Goal: Task Accomplishment & Management: Complete application form

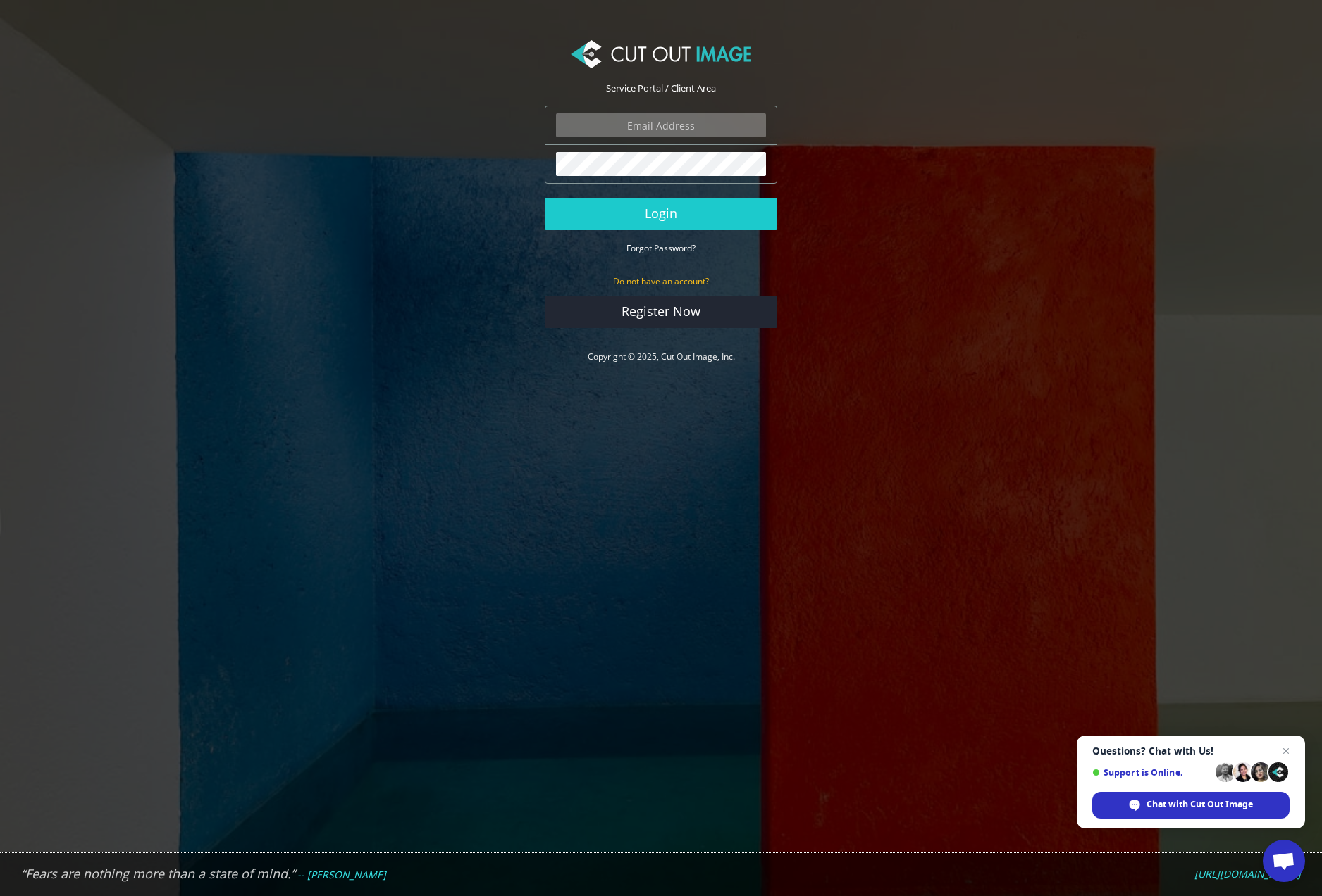
type input "ryan.alioto@boombah.com"
click at [705, 210] on button "Login" at bounding box center [660, 214] width 233 height 32
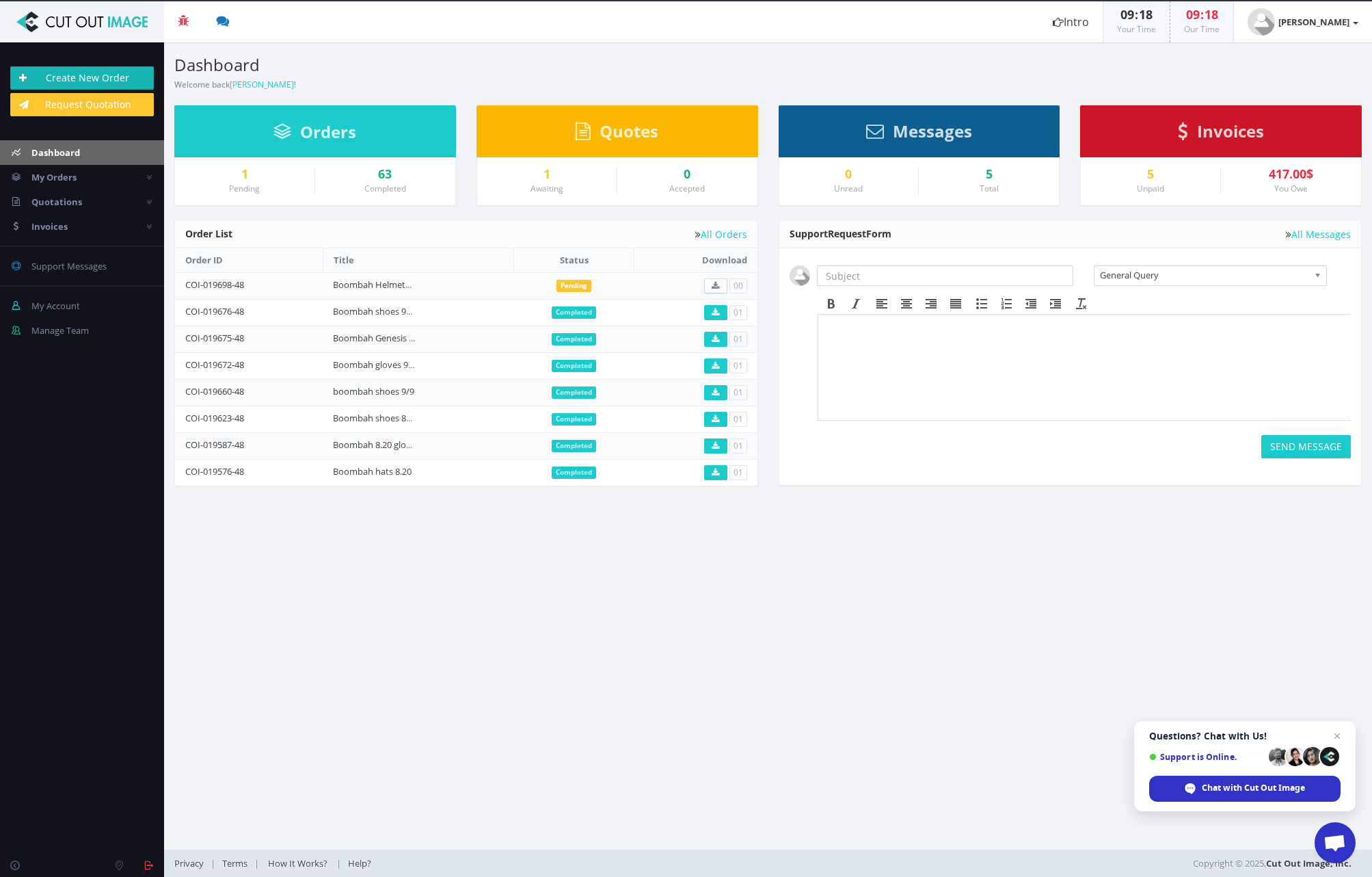
click at [99, 76] on link "Create New Order" at bounding box center [82, 77] width 144 height 23
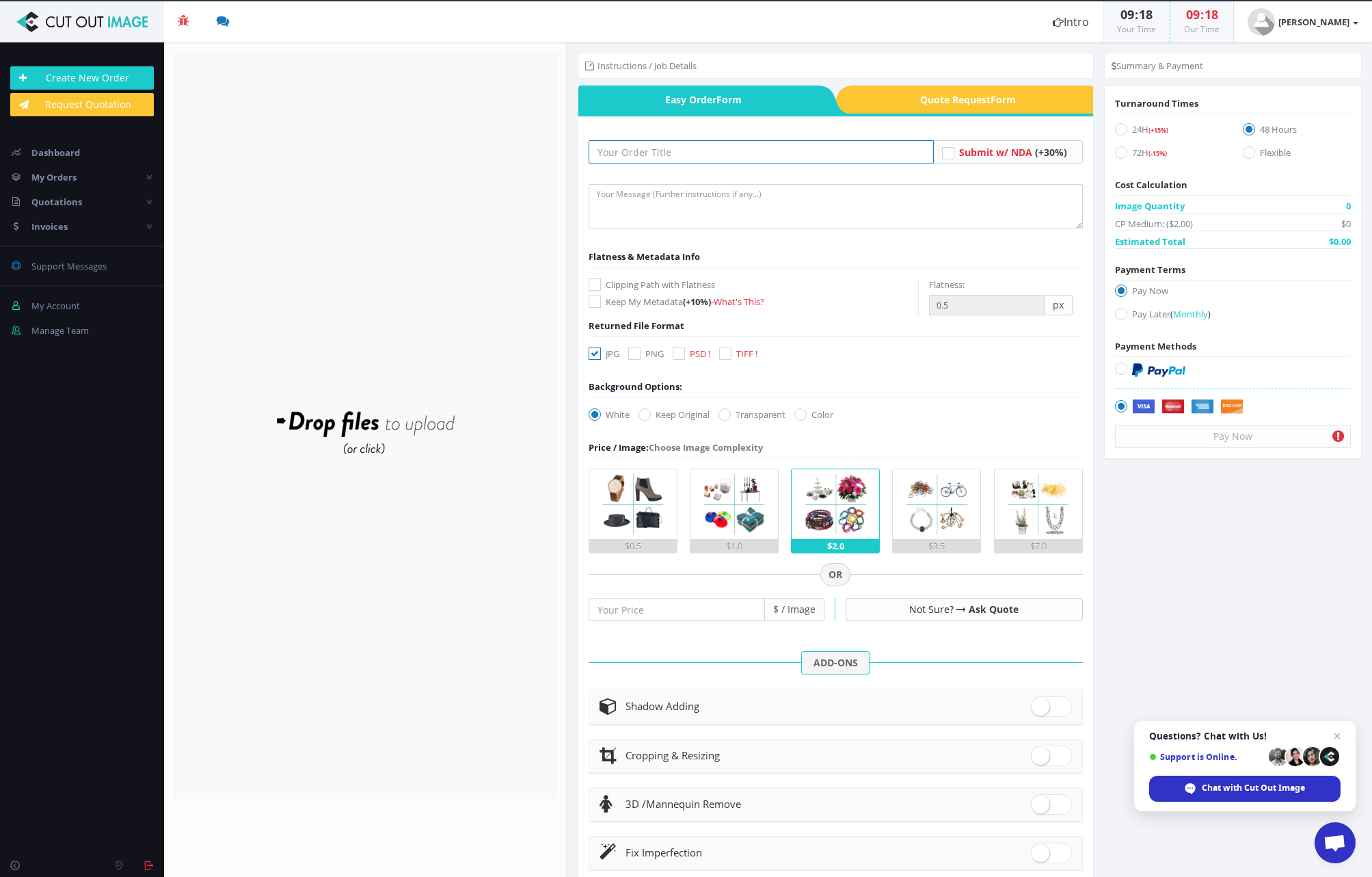
click at [620, 152] on input "text" at bounding box center [762, 152] width 345 height 23
type input "Boombah shoes 9.23"
click at [647, 197] on textarea at bounding box center [836, 206] width 494 height 45
type textarea "submitting images for cutout and shadow. please keep file names the same! thank…"
click at [595, 284] on icon at bounding box center [595, 284] width 13 height 13
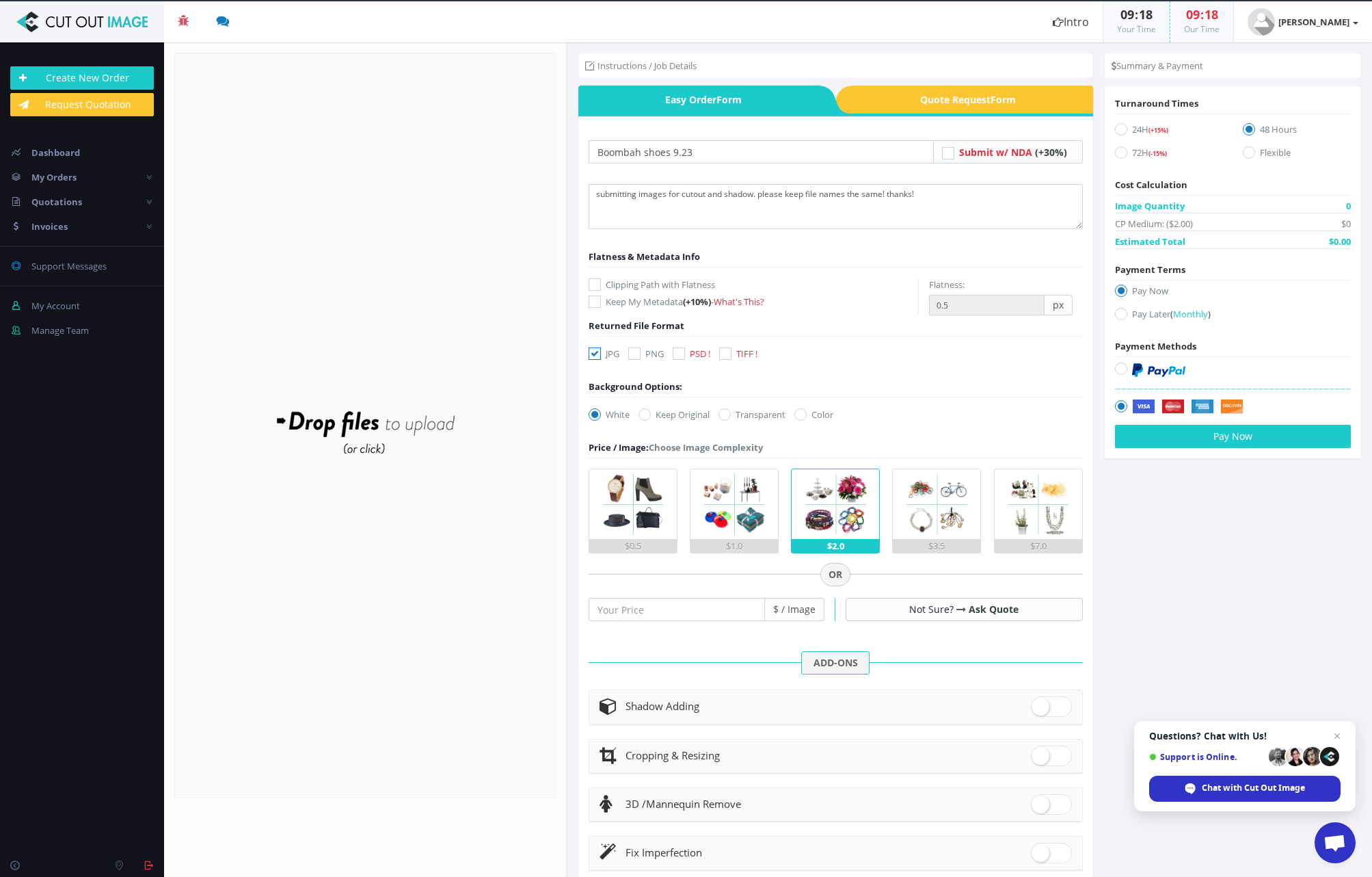
click at [595, 284] on input "Clipping Path with Flatness" at bounding box center [597, 284] width 9 height 9
checkbox input "true"
click at [632, 351] on icon at bounding box center [634, 353] width 13 height 13
click at [632, 351] on input "PNG" at bounding box center [636, 354] width 9 height 9
checkbox input "true"
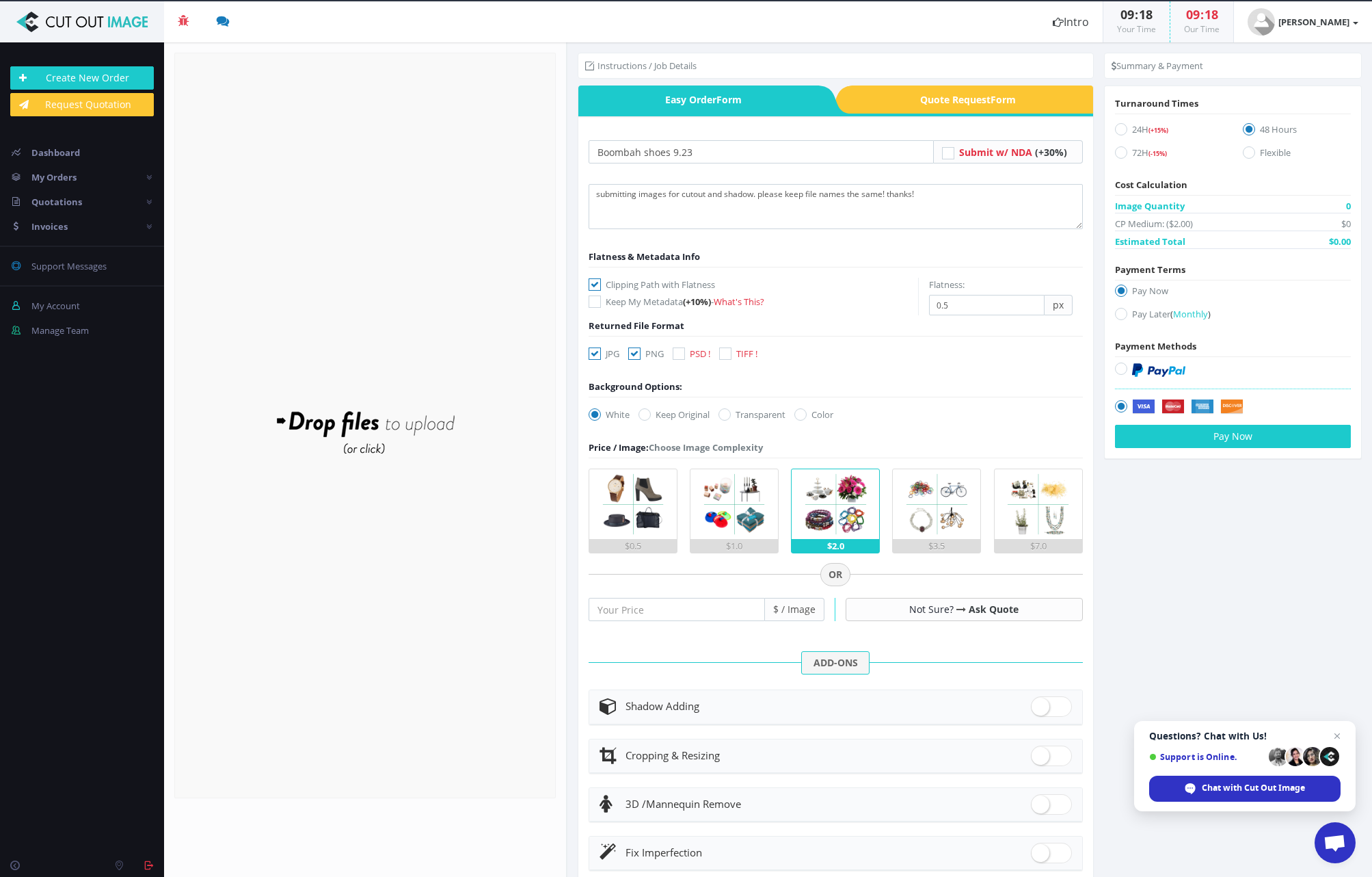
click at [596, 351] on icon at bounding box center [595, 353] width 13 height 13
click at [596, 351] on input "JPG" at bounding box center [597, 354] width 9 height 9
checkbox input "false"
click at [734, 421] on label "Transparent" at bounding box center [752, 414] width 67 height 14
click at [731, 419] on input "Transparent" at bounding box center [726, 415] width 9 height 9
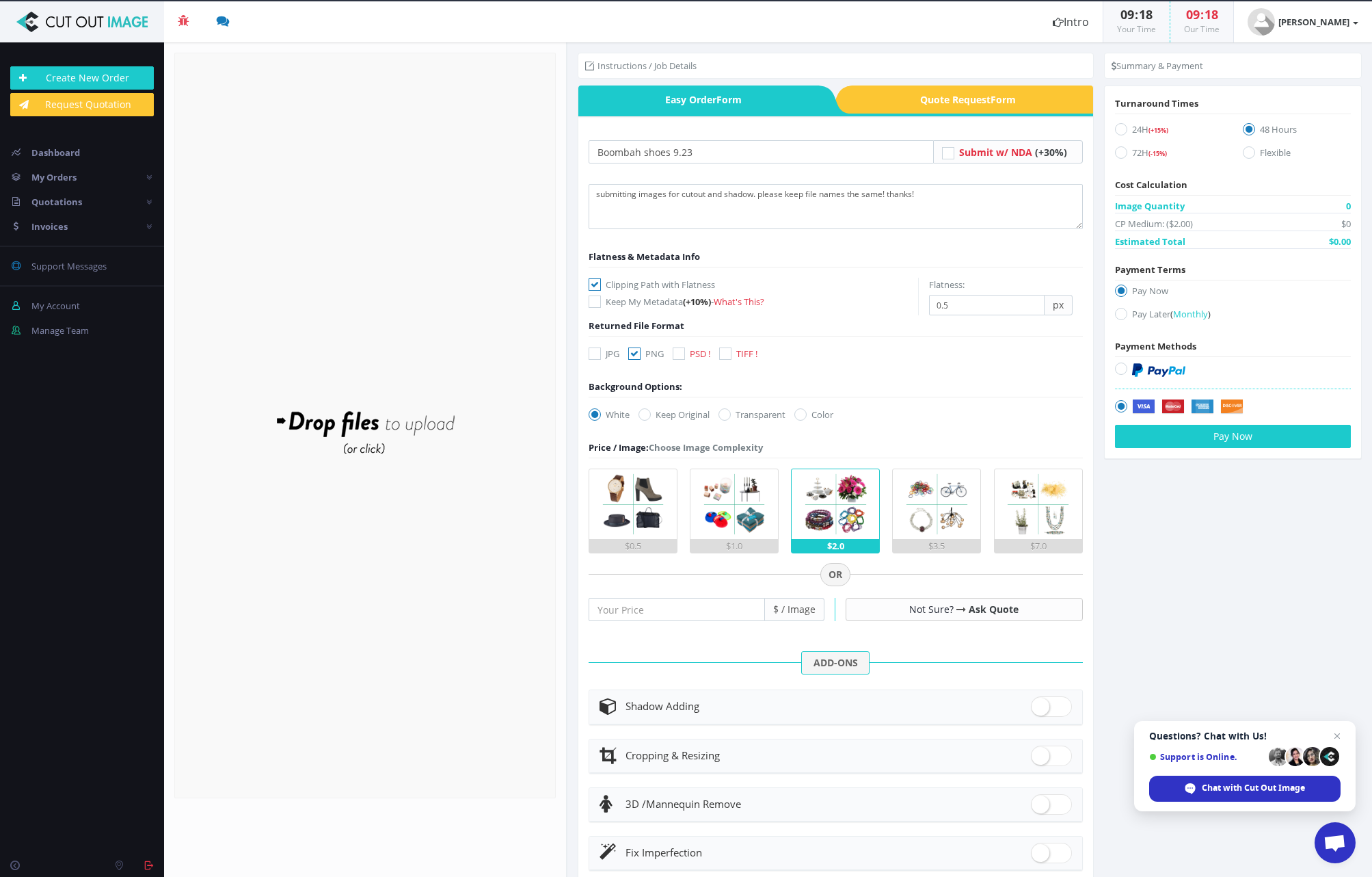
radio input "true"
click at [752, 544] on div "$1.0" at bounding box center [734, 546] width 87 height 14
click at [0, 0] on input "$1.0" at bounding box center [0, 0] width 0 height 0
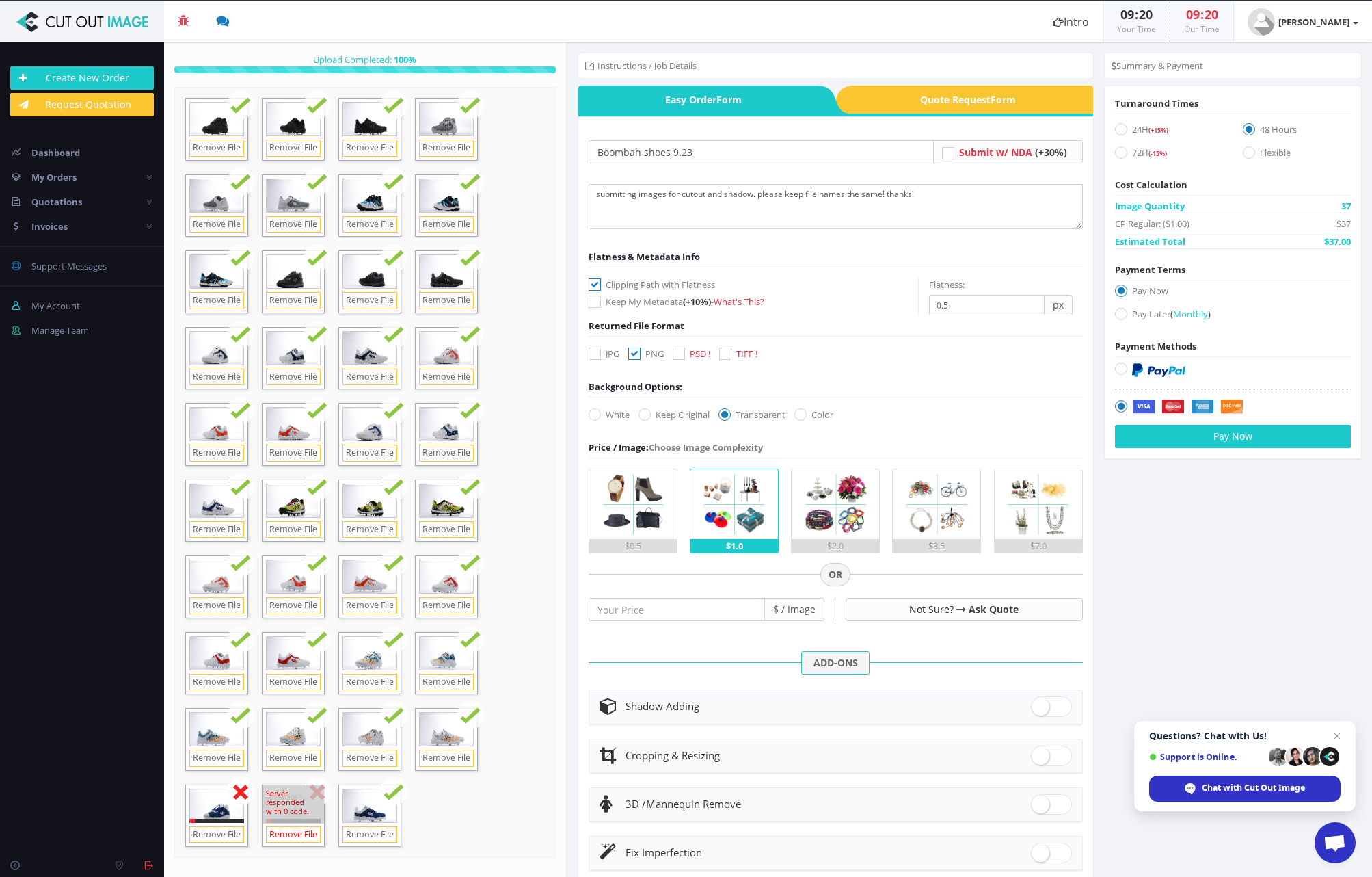
click at [290, 826] on link "Remove File" at bounding box center [293, 835] width 55 height 17
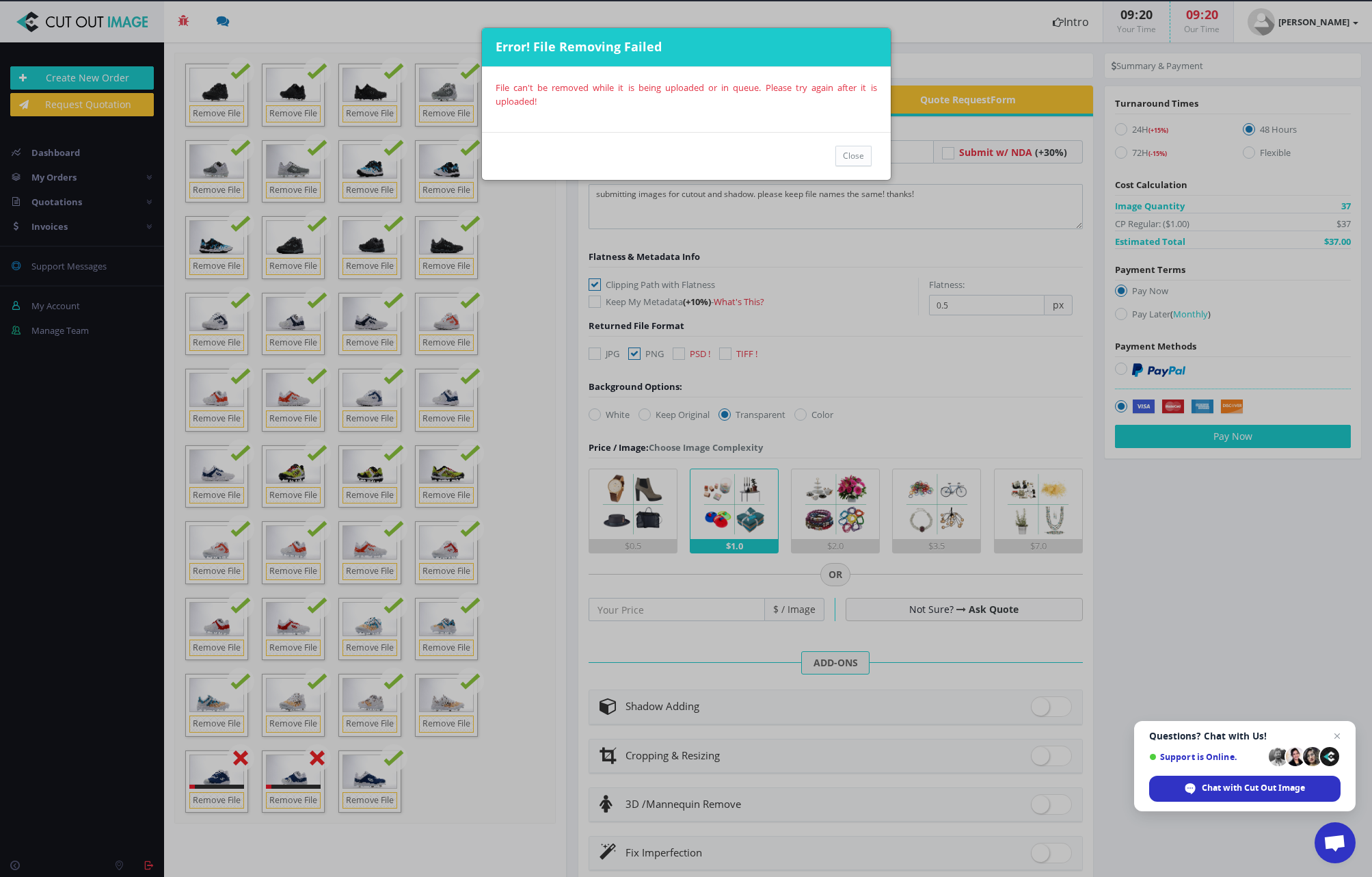
drag, startPoint x: 841, startPoint y: 156, endPoint x: 829, endPoint y: 91, distance: 66.1
click at [842, 156] on button "Close" at bounding box center [853, 156] width 36 height 20
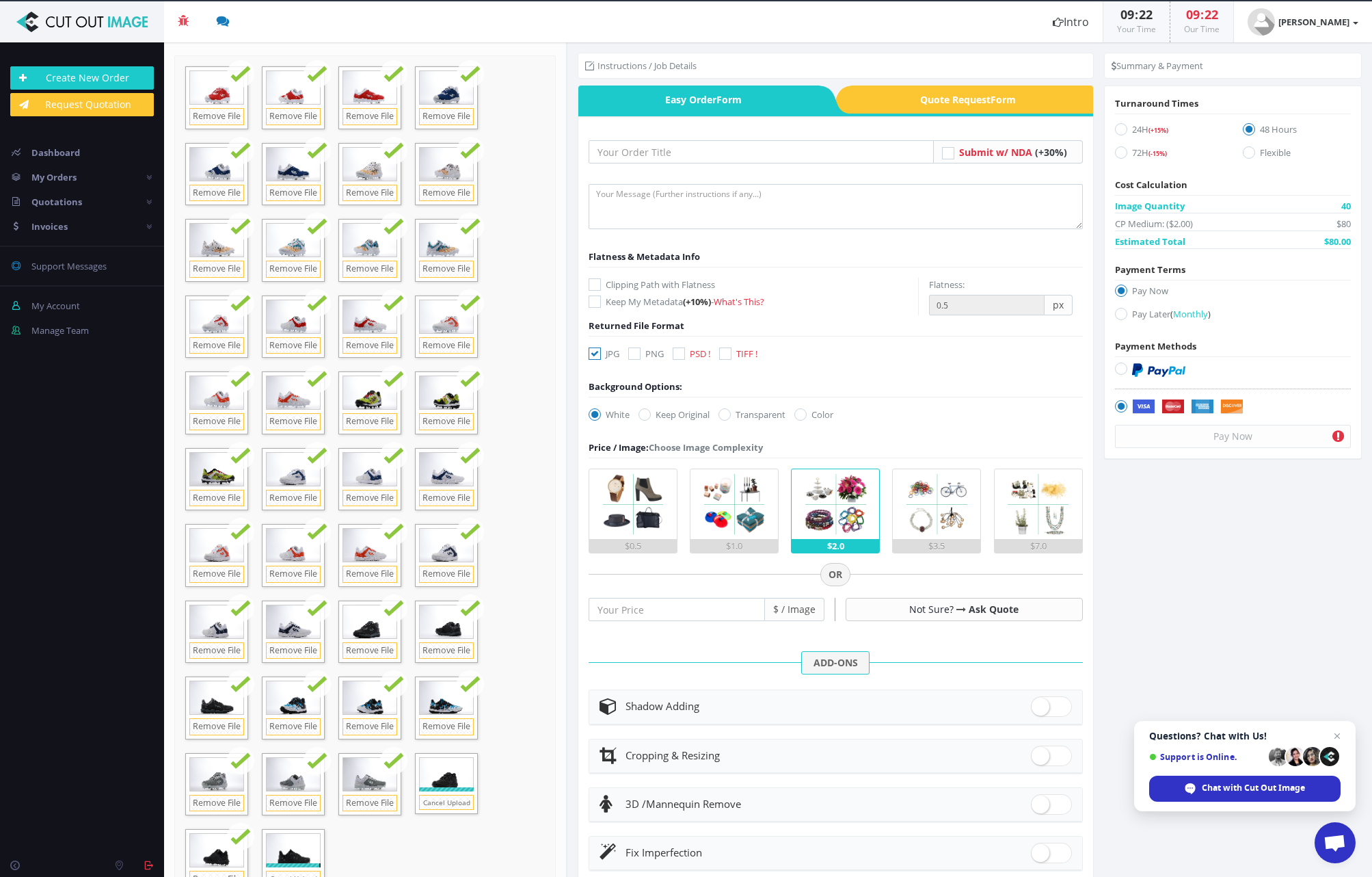
scroll to position [60, 0]
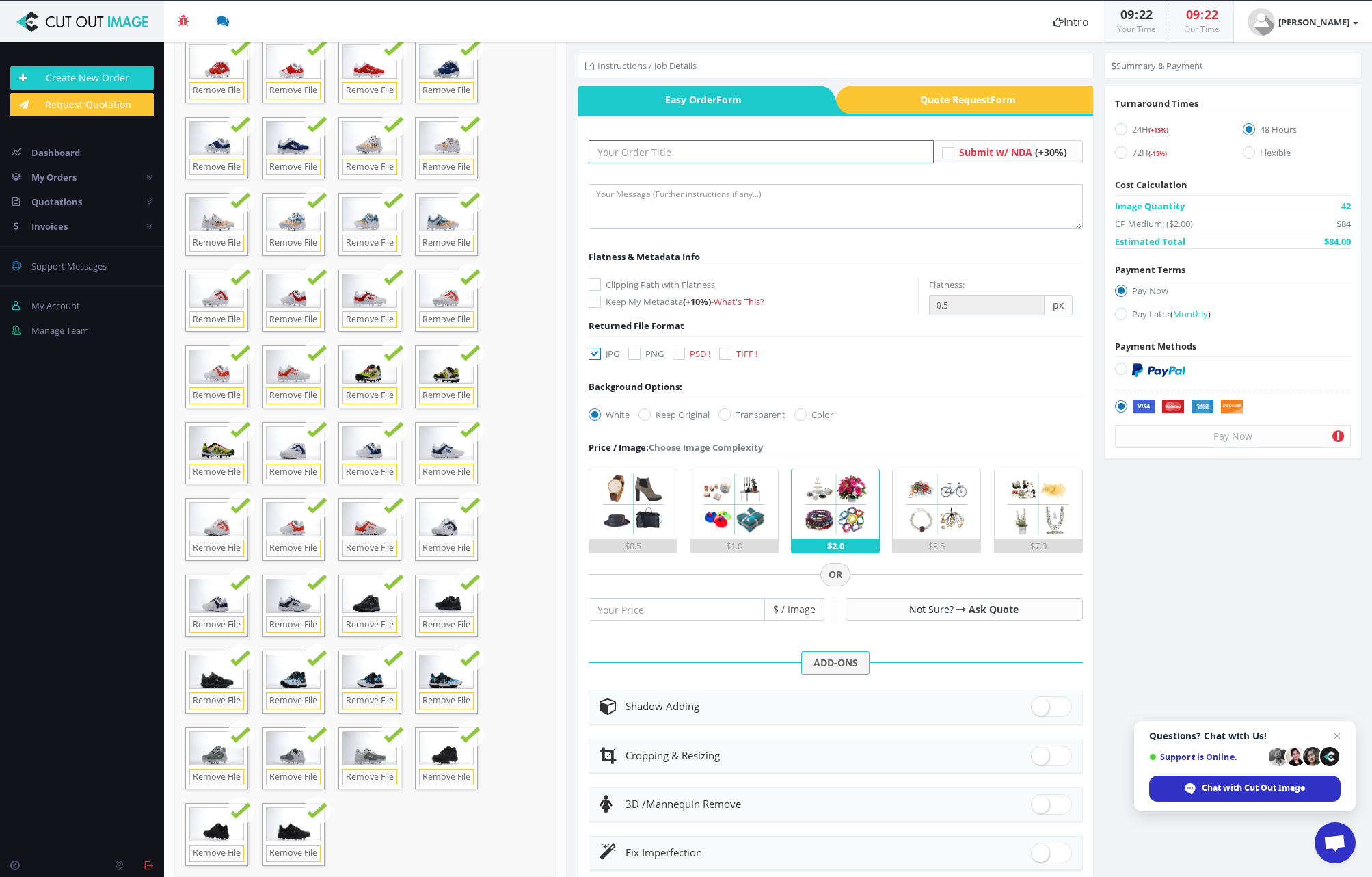
click at [686, 147] on input "text" at bounding box center [762, 152] width 345 height 23
type input "boombah shoes 9.23"
click at [653, 214] on textarea at bounding box center [836, 206] width 494 height 45
type textarea "submitting images for cutout and shadow! please keep file names the same! thank…"
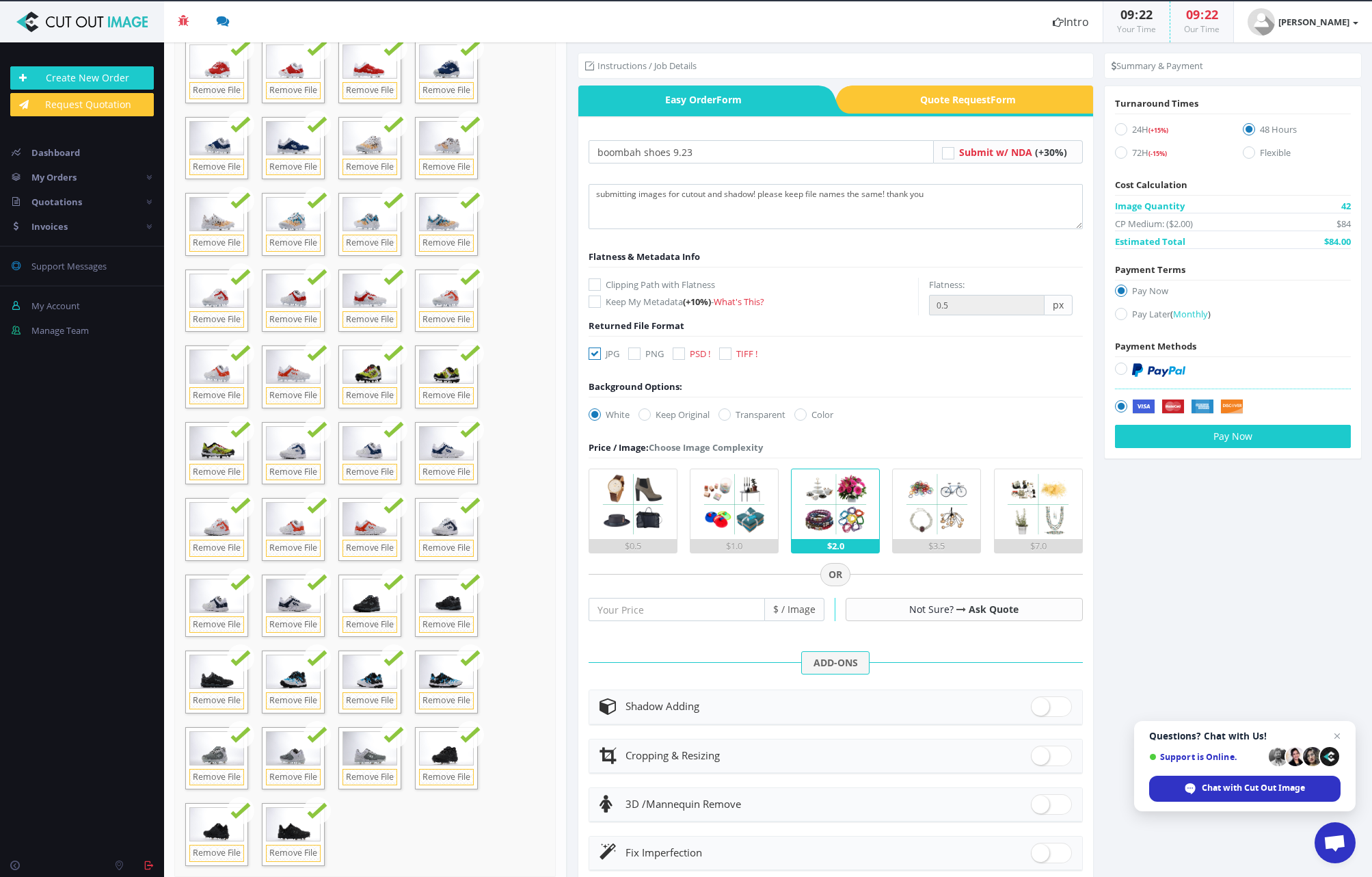
click at [592, 290] on icon at bounding box center [595, 284] width 13 height 13
click at [592, 290] on input "Clipping Path with Flatness" at bounding box center [597, 284] width 9 height 9
checkbox input "true"
click at [590, 358] on icon at bounding box center [595, 353] width 13 height 13
click at [592, 358] on input "JPG" at bounding box center [597, 354] width 9 height 9
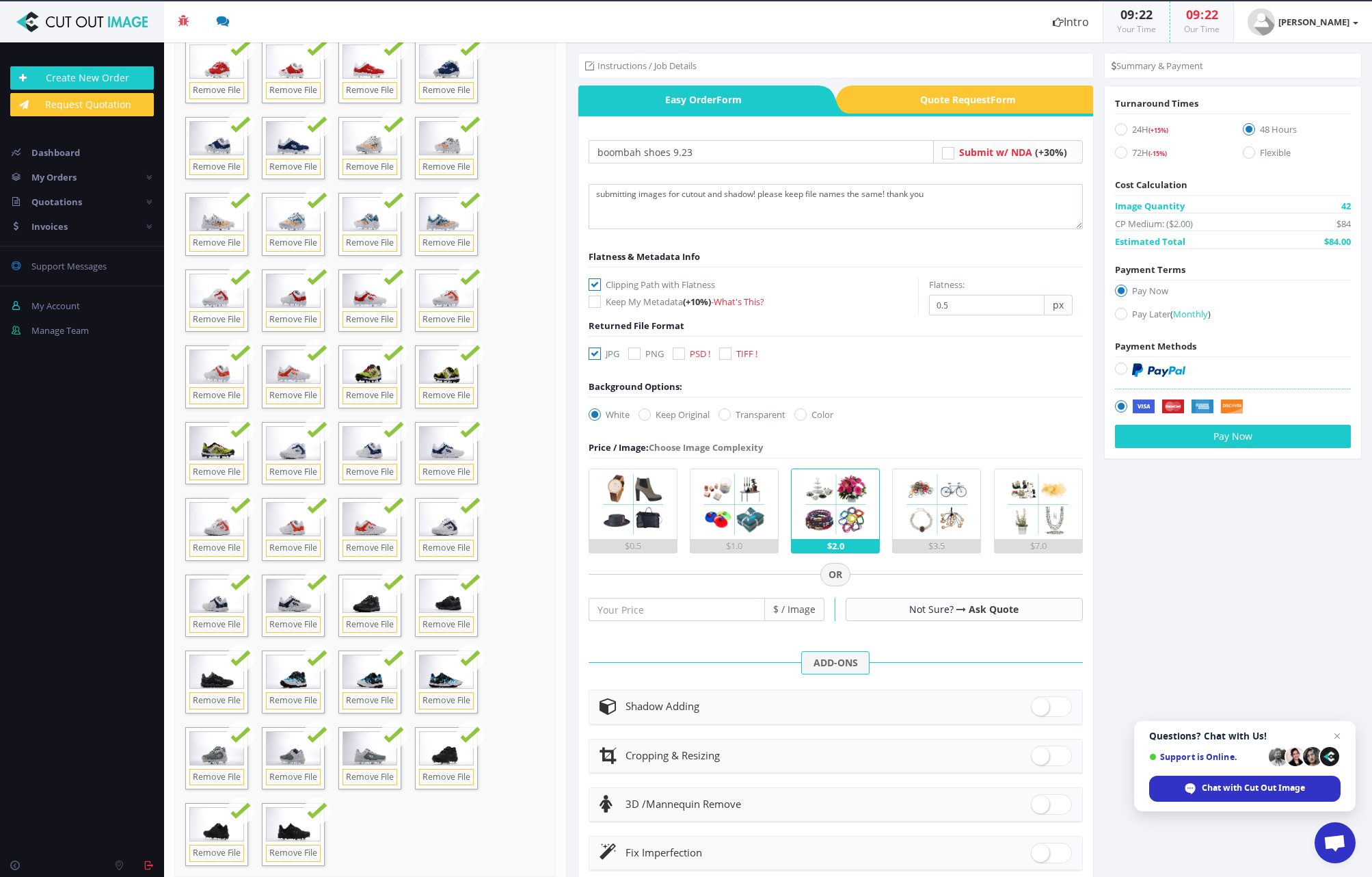
checkbox input "false"
click at [636, 358] on icon at bounding box center [634, 353] width 13 height 13
click at [636, 358] on input "PNG" at bounding box center [636, 354] width 9 height 9
checkbox input "true"
click at [731, 413] on icon at bounding box center [725, 414] width 13 height 13
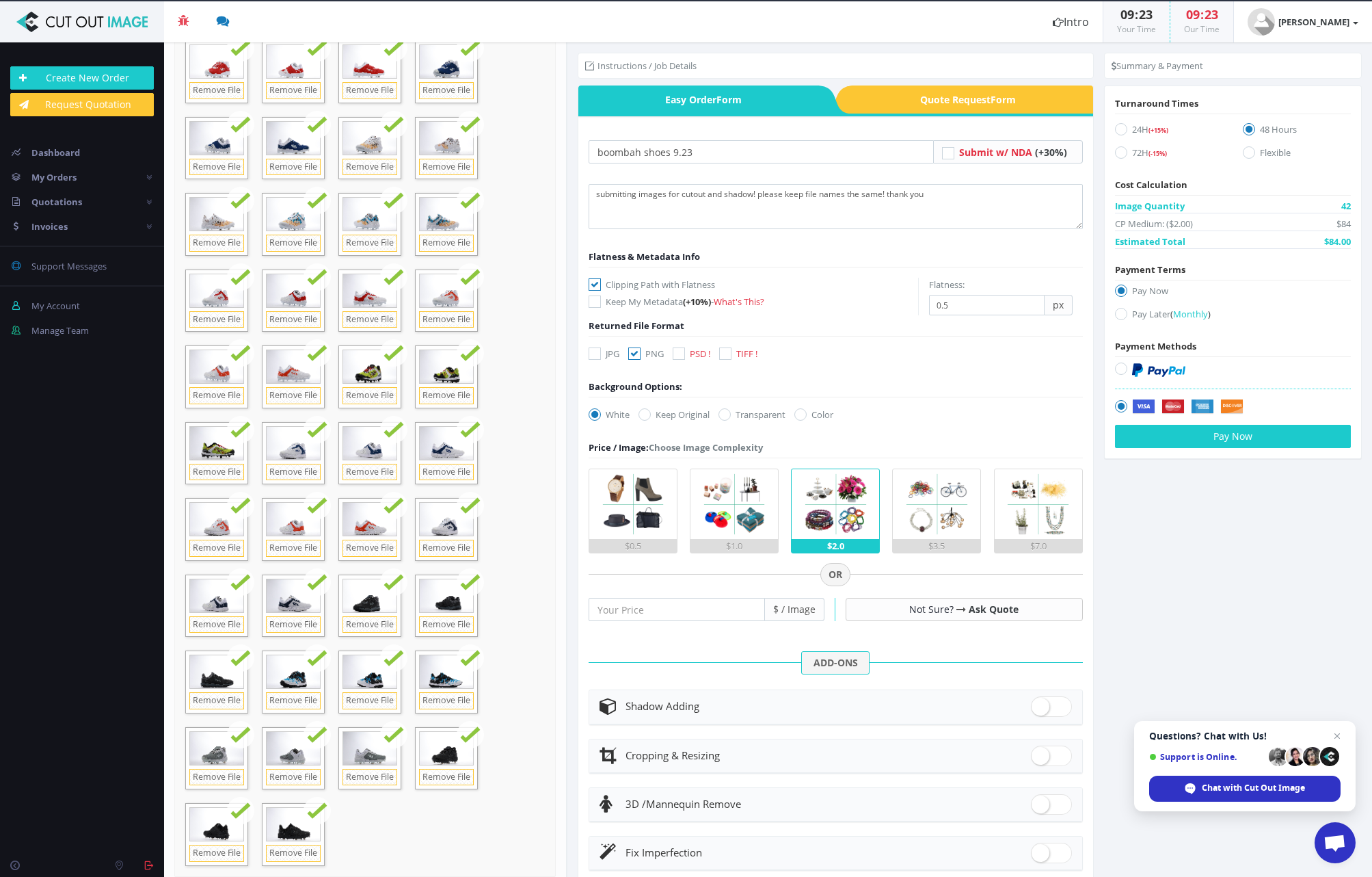
click at [731, 413] on input "Transparent" at bounding box center [726, 415] width 9 height 9
radio input "true"
click at [731, 543] on div "$1.0" at bounding box center [734, 546] width 87 height 14
click at [0, 0] on input "$1.0" at bounding box center [0, 0] width 0 height 0
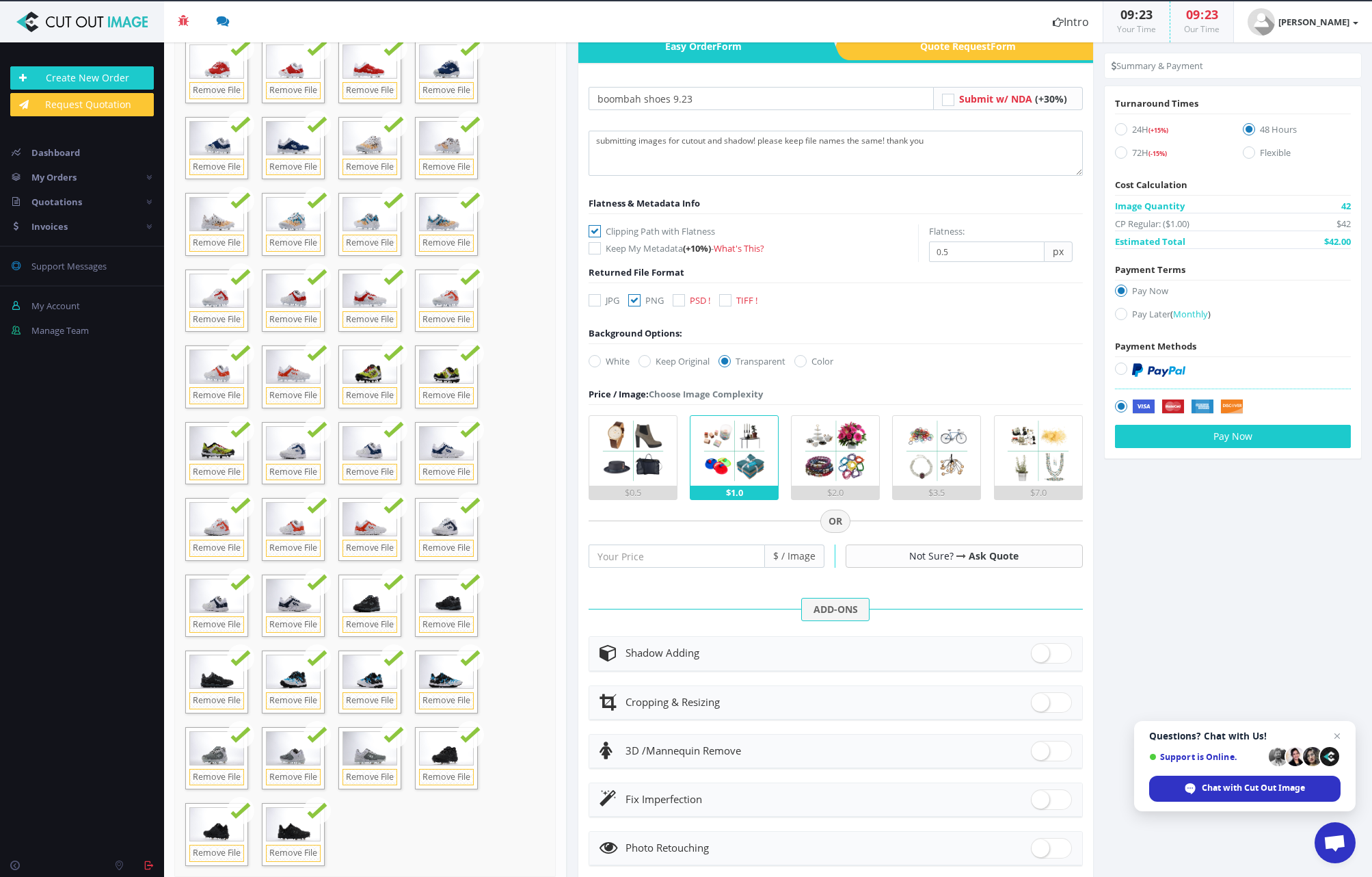
scroll to position [63, 0]
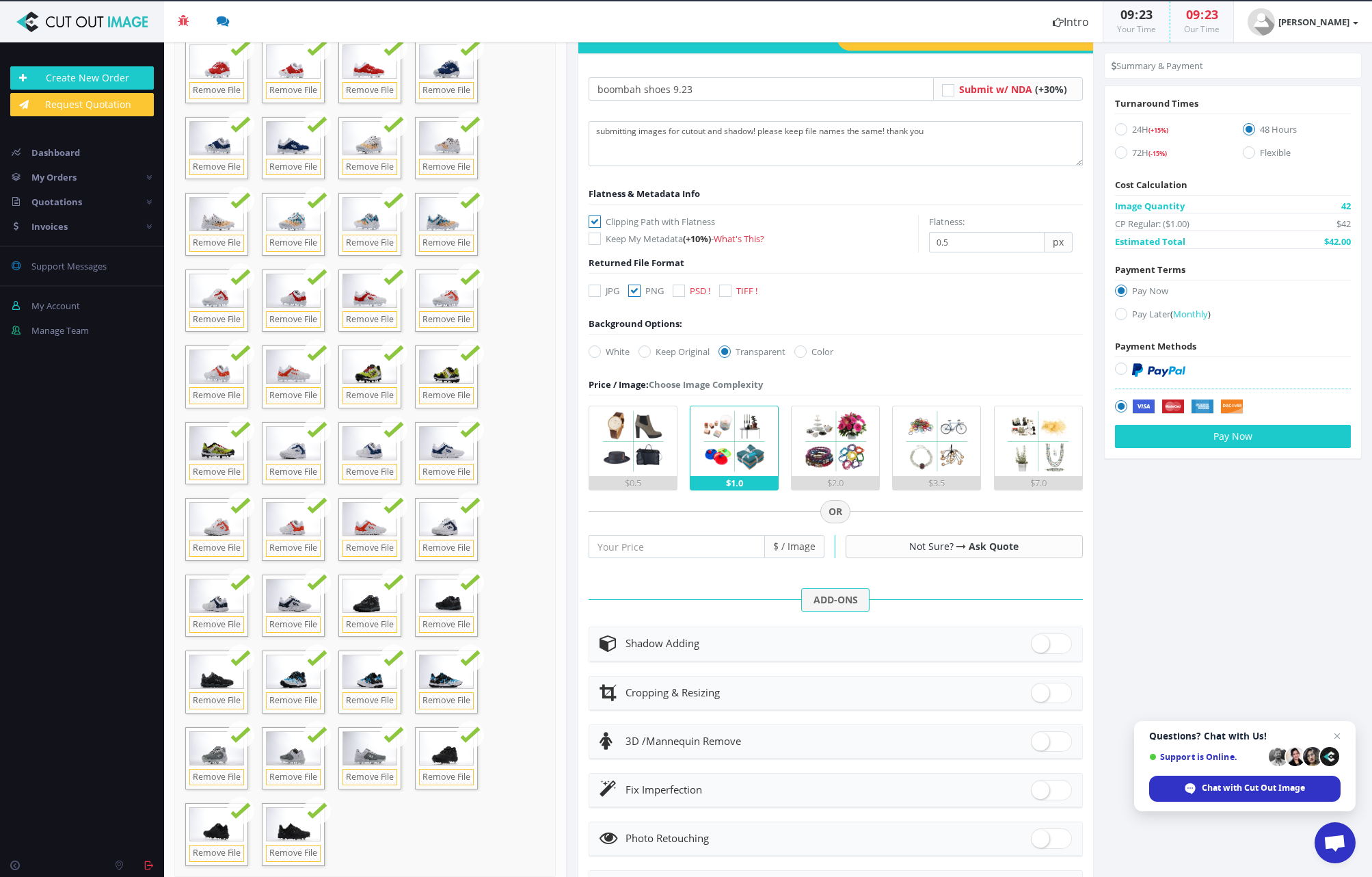
click at [1048, 649] on span at bounding box center [1051, 643] width 41 height 20
click at [1040, 645] on input "checkbox" at bounding box center [1035, 640] width 9 height 9
checkbox input "true"
radio input "true"
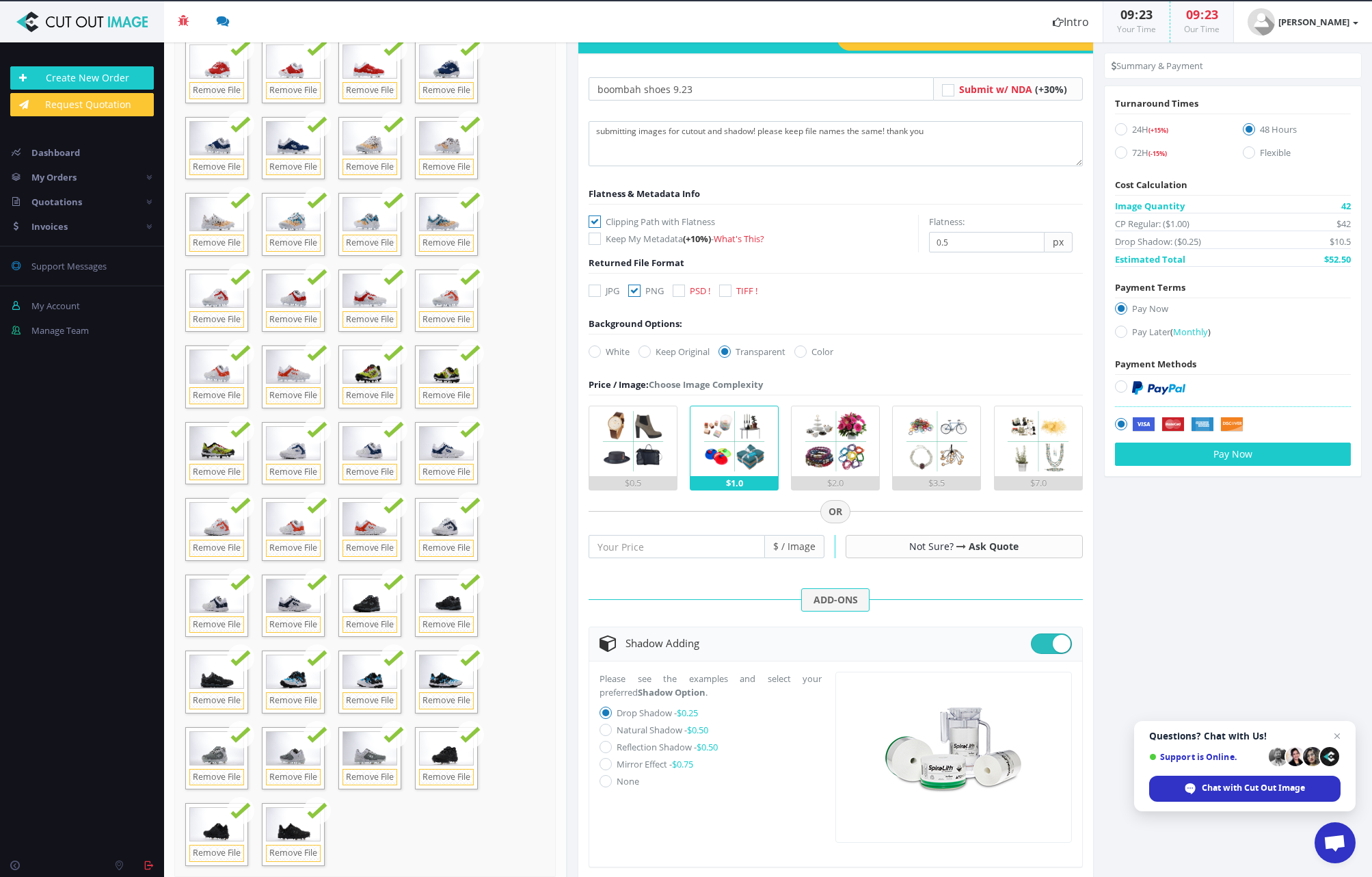
click at [607, 734] on icon at bounding box center [605, 730] width 13 height 13
click at [607, 734] on input "Natural Shadow - $0.50" at bounding box center [608, 730] width 9 height 9
radio input "true"
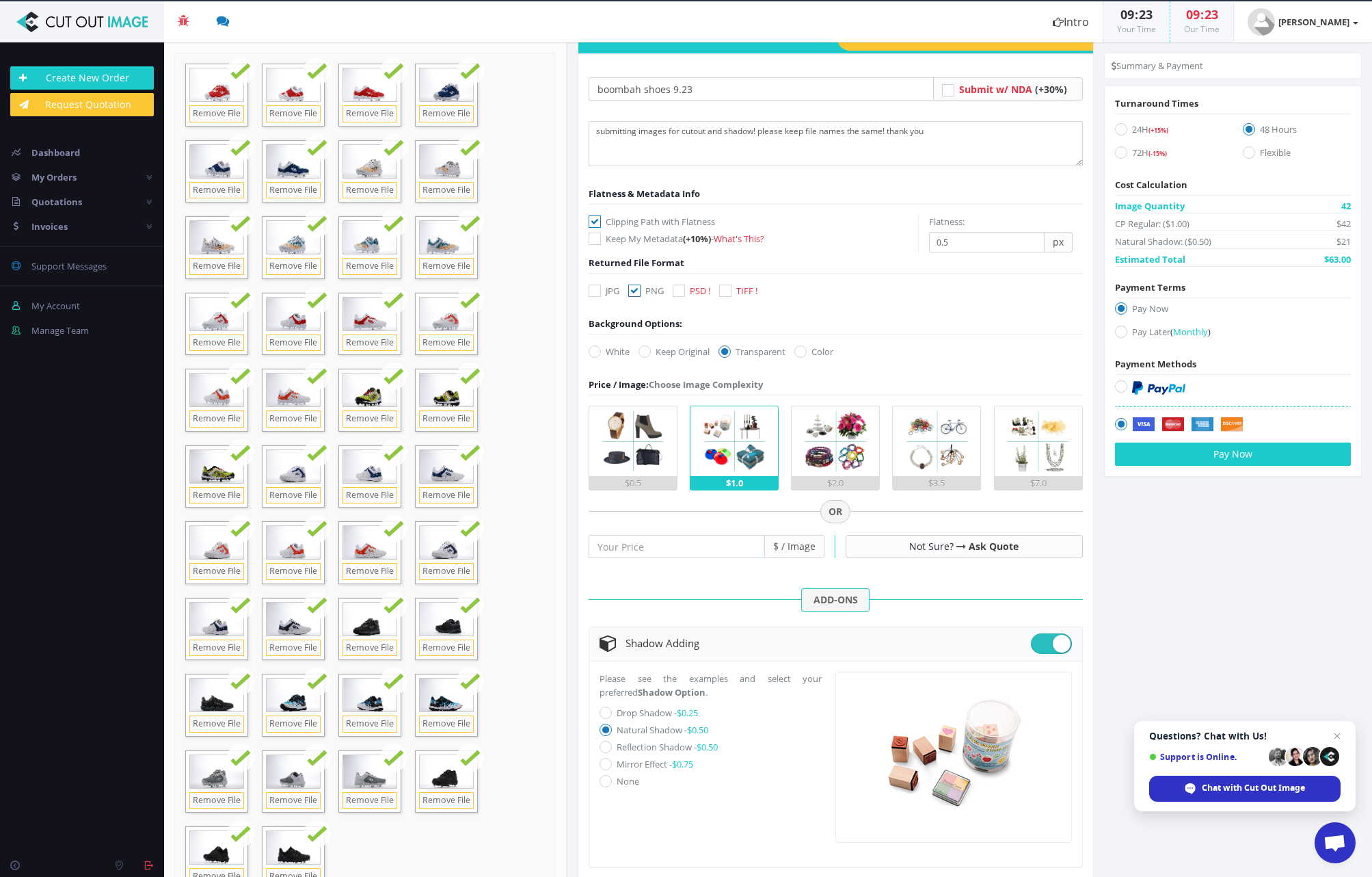
scroll to position [26, 0]
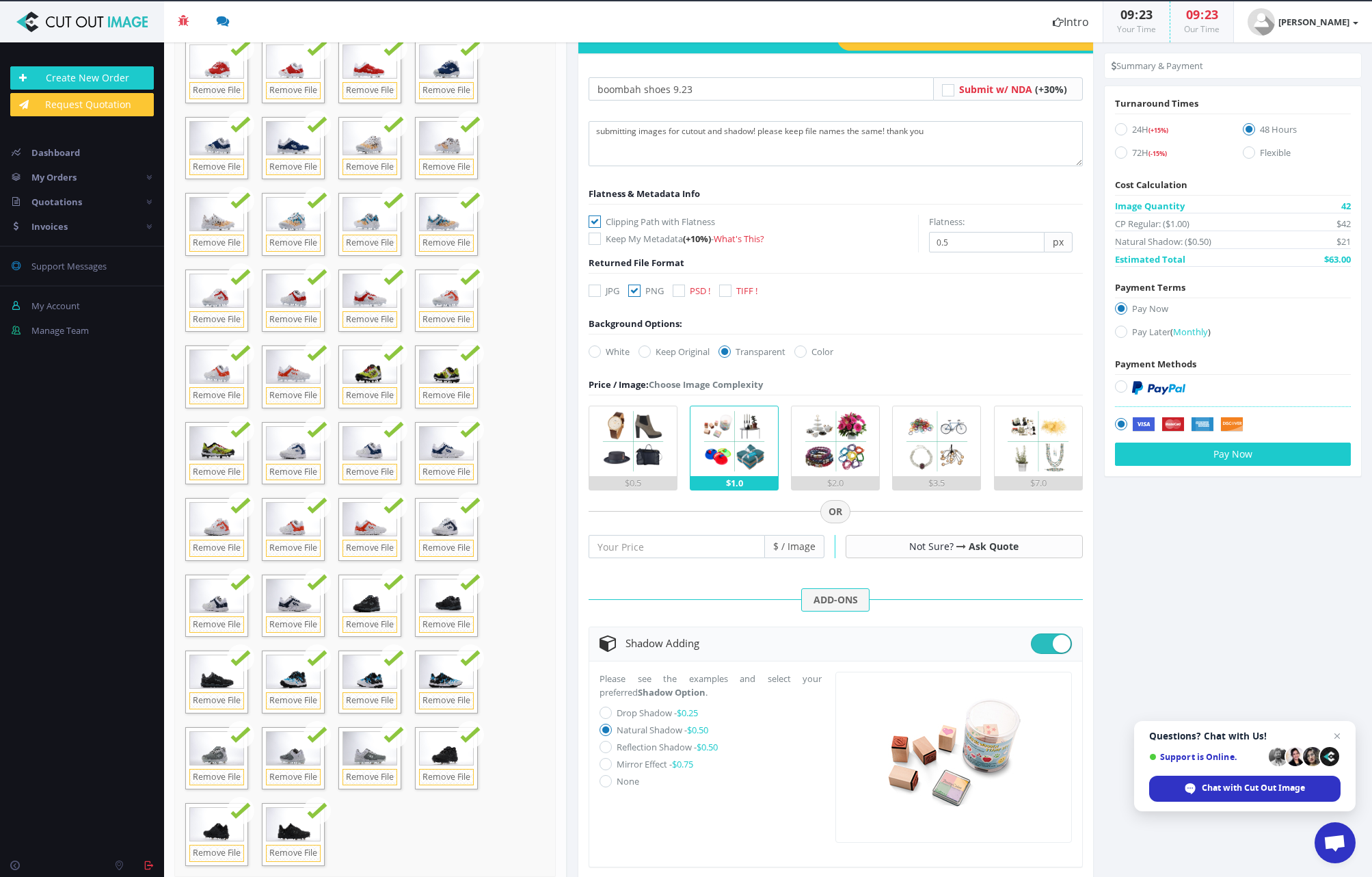
click at [1116, 339] on label "Pay Later ( Monthly )" at bounding box center [1233, 334] width 236 height 19
click at [1119, 336] on input "Pay Later ( Monthly )" at bounding box center [1123, 332] width 9 height 9
radio input "true"
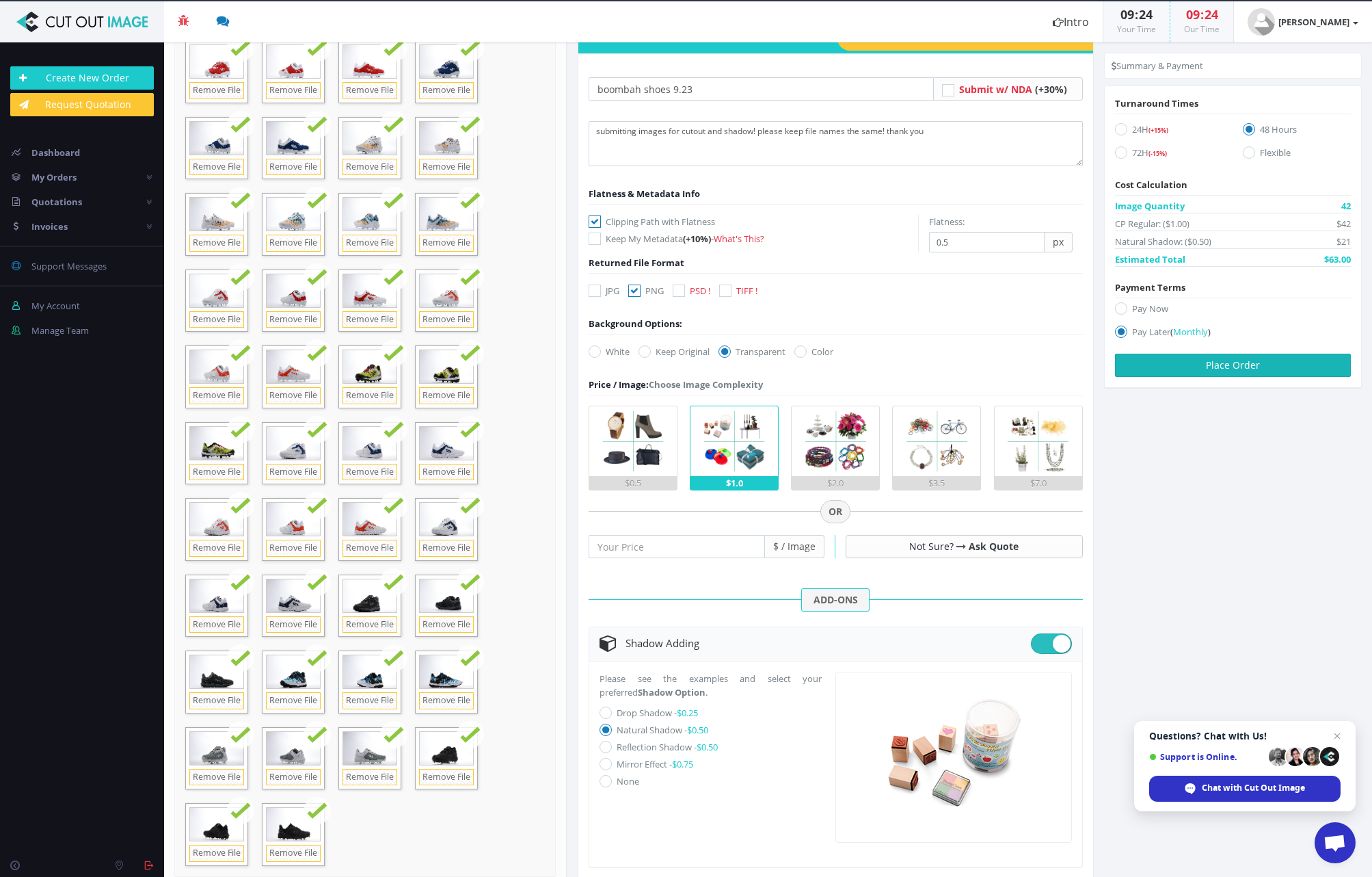
click at [1244, 364] on button "Place Order" at bounding box center [1233, 365] width 236 height 23
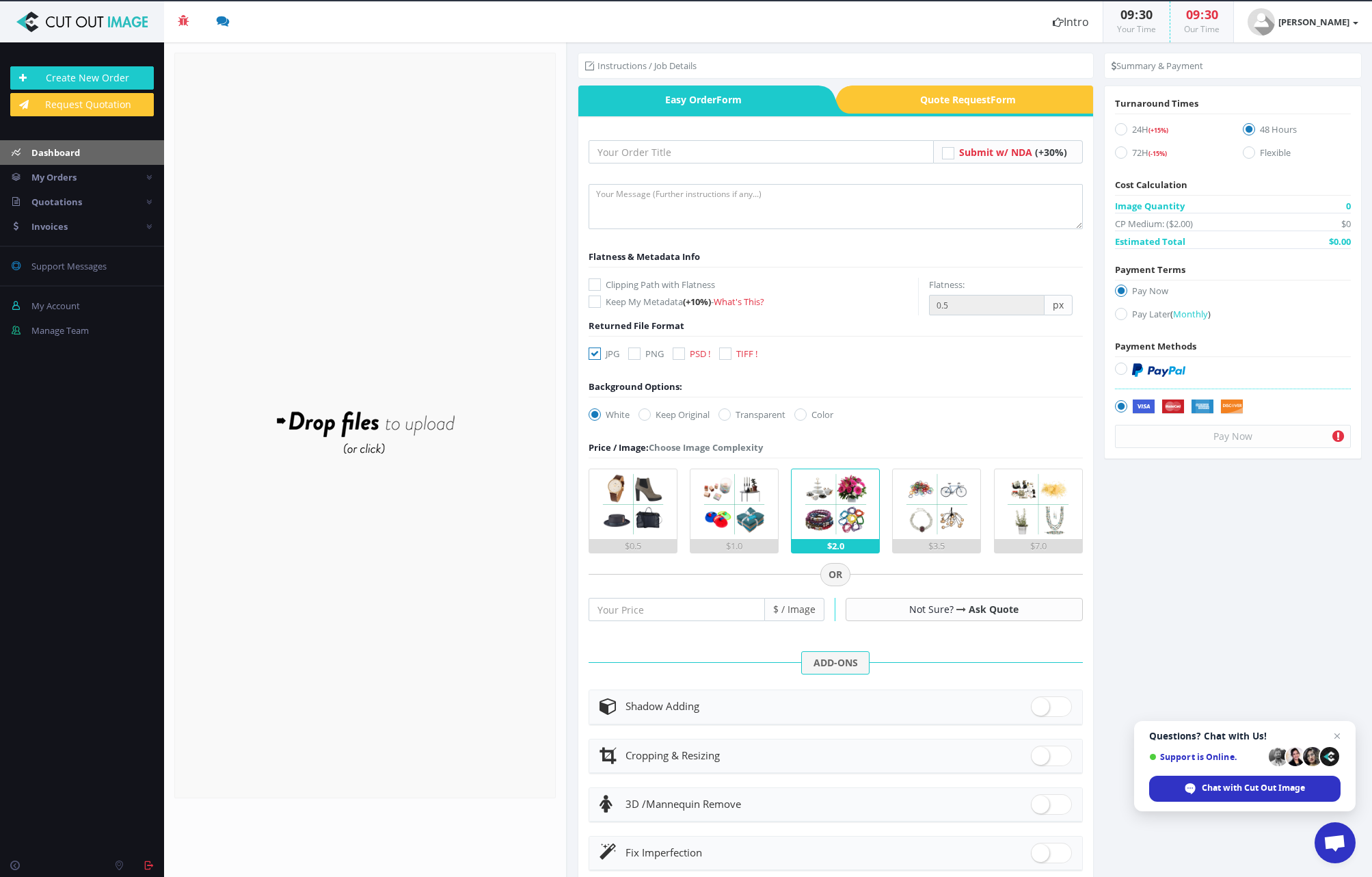
click at [78, 162] on link "Dashboard" at bounding box center [82, 152] width 164 height 25
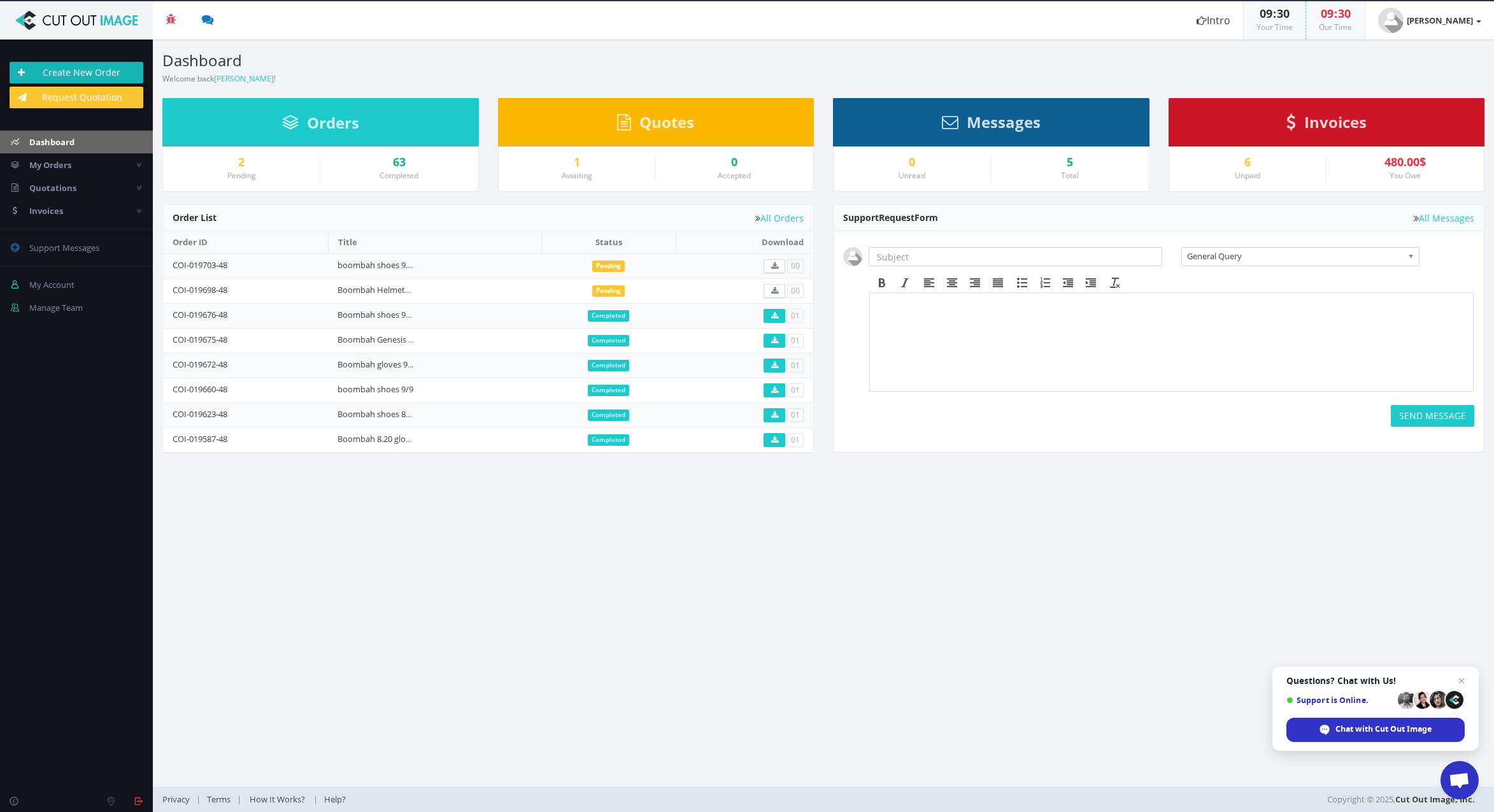
click at [95, 75] on link "Create New Order" at bounding box center [76, 72] width 134 height 21
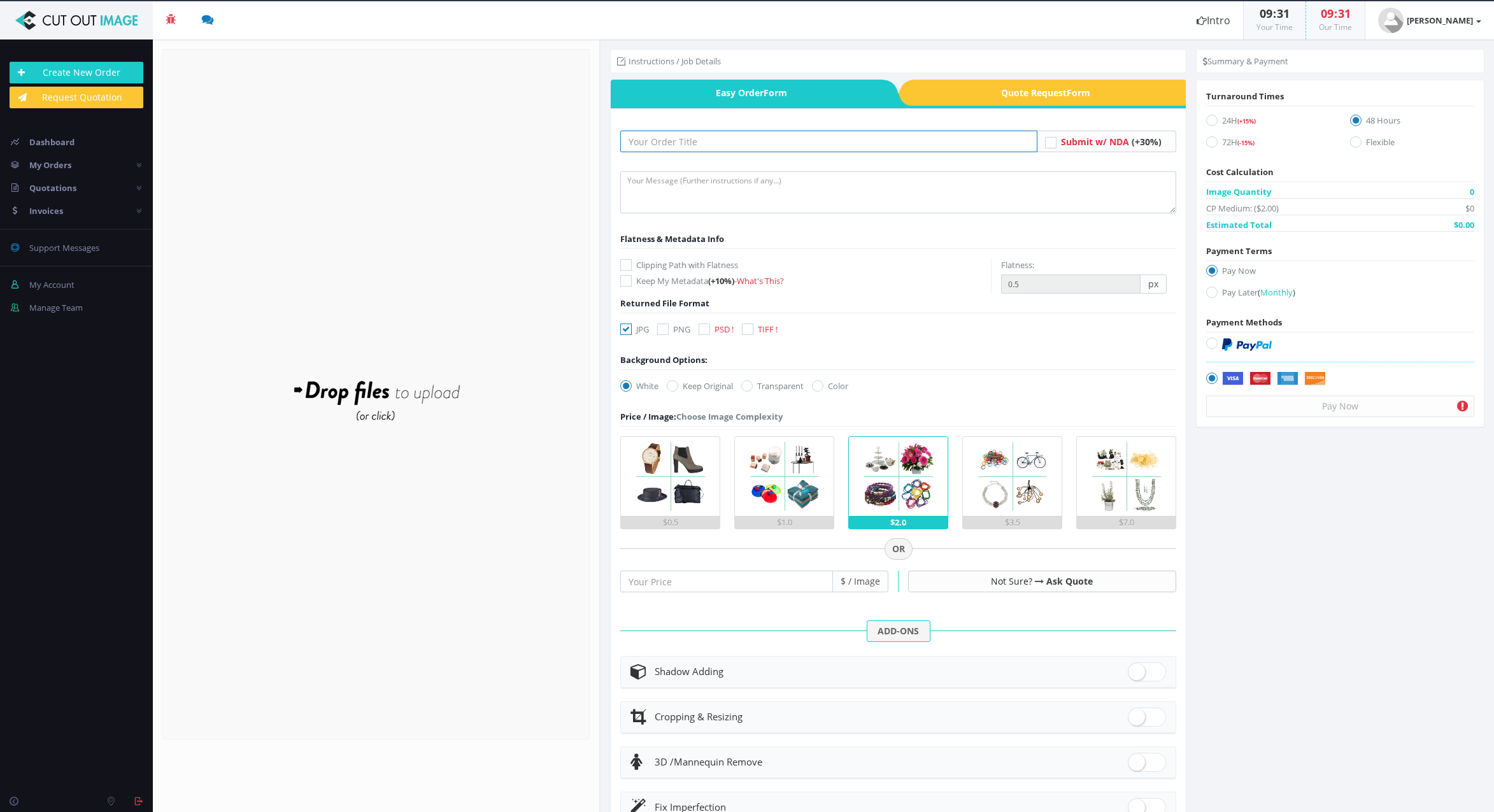
click at [720, 141] on input "text" at bounding box center [829, 141] width 417 height 21
type input "Boombah gloves 9.23"
click at [738, 182] on textarea at bounding box center [898, 192] width 556 height 42
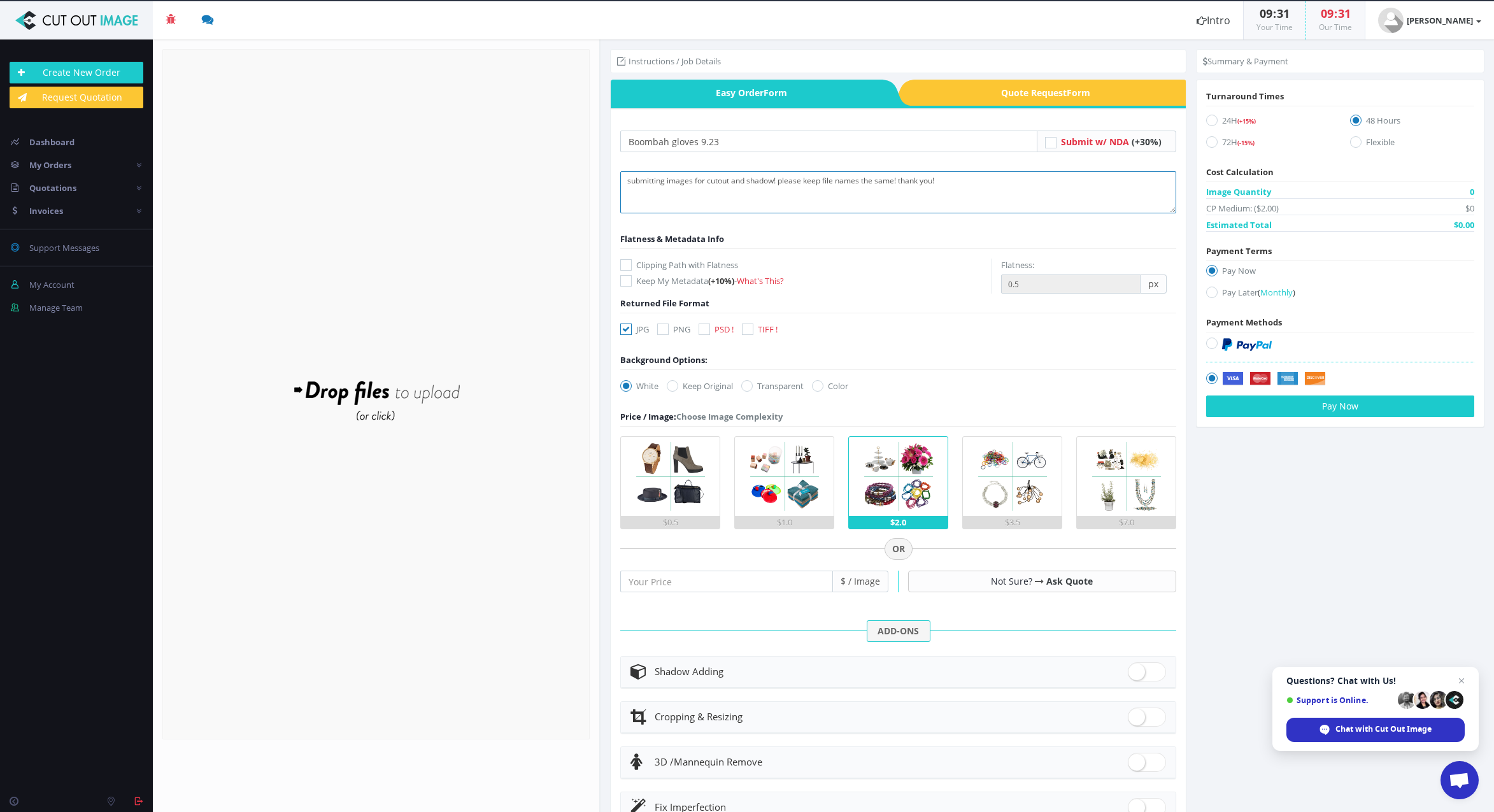
type textarea "submitting images for cutout and shadow! please keep file names the same! thank…"
click at [630, 266] on icon at bounding box center [626, 265] width 12 height 12
click at [630, 266] on input "Clipping Path with Flatness" at bounding box center [628, 265] width 9 height 9
checkbox input "true"
click at [667, 330] on icon at bounding box center [663, 329] width 12 height 12
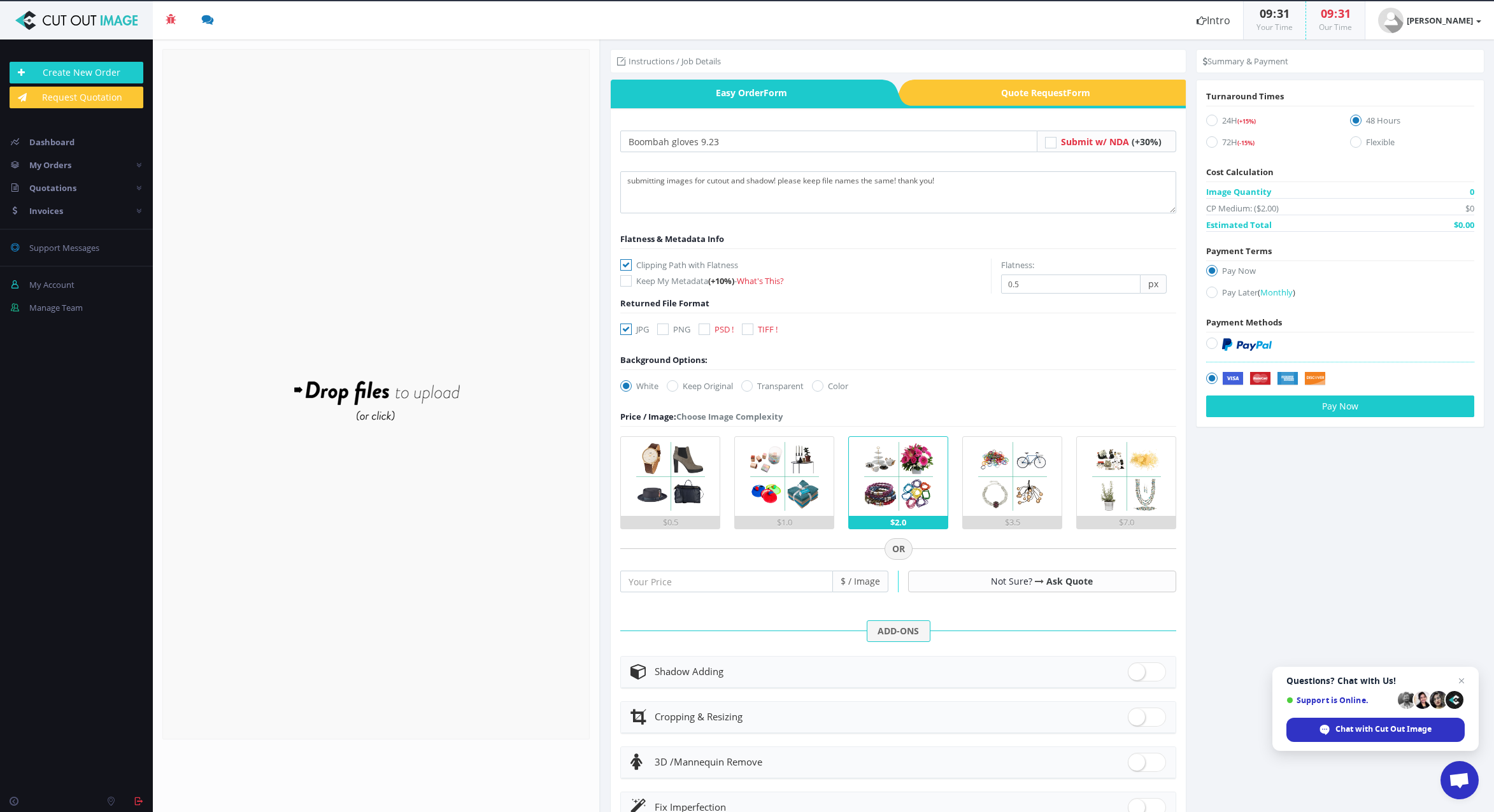
click at [667, 330] on input "PNG" at bounding box center [665, 330] width 9 height 9
checkbox input "true"
click at [630, 330] on icon at bounding box center [626, 329] width 12 height 12
click at [630, 330] on input "JPG" at bounding box center [628, 330] width 9 height 9
checkbox input "false"
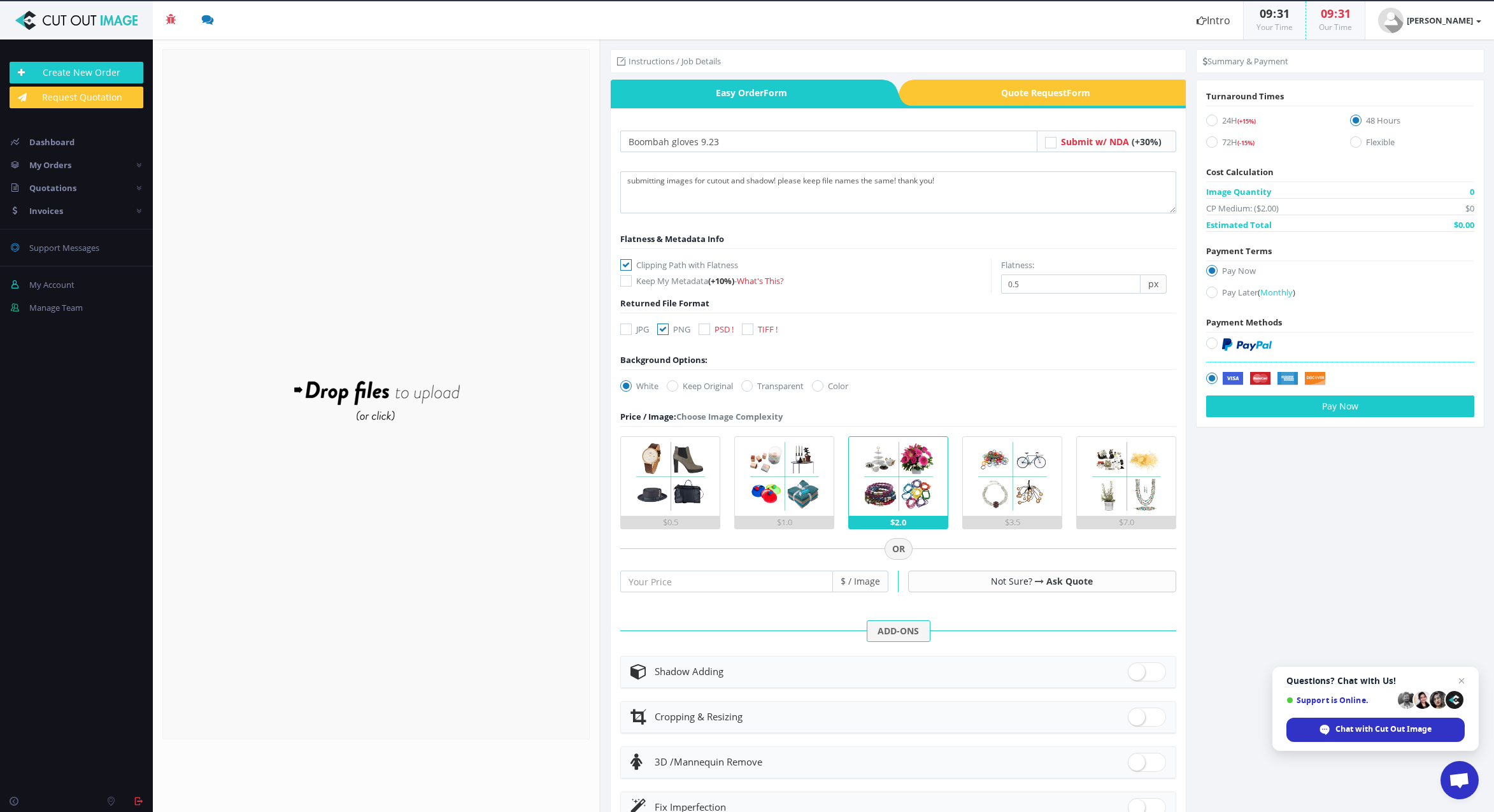
click at [759, 386] on label "Transparent" at bounding box center [772, 386] width 62 height 13
click at [753, 386] on input "Transparent" at bounding box center [748, 386] width 9 height 9
radio input "true"
click at [1138, 672] on span at bounding box center [1147, 672] width 38 height 19
click at [1136, 672] on input "checkbox" at bounding box center [1132, 669] width 9 height 9
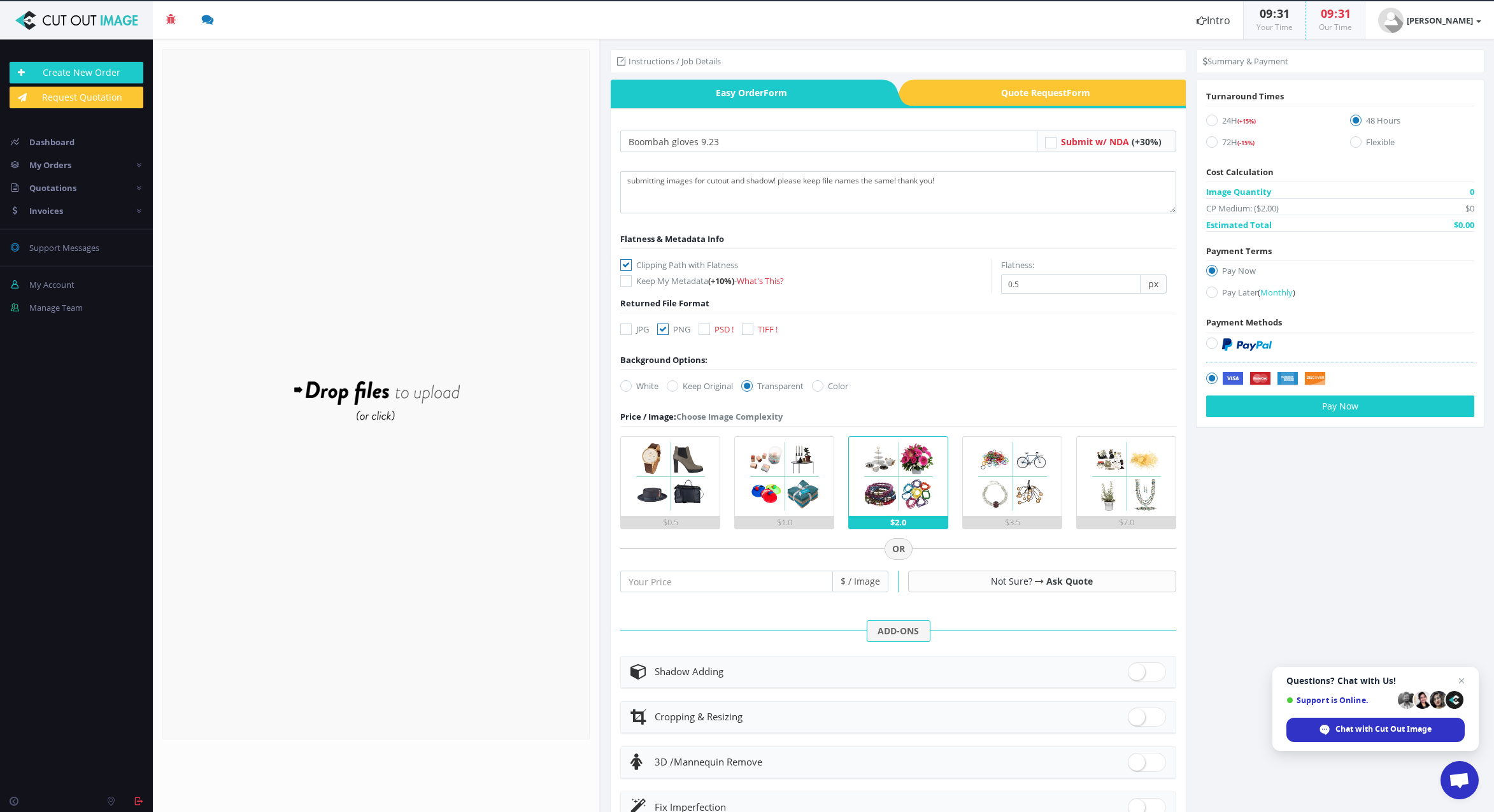
checkbox input "true"
radio input "true"
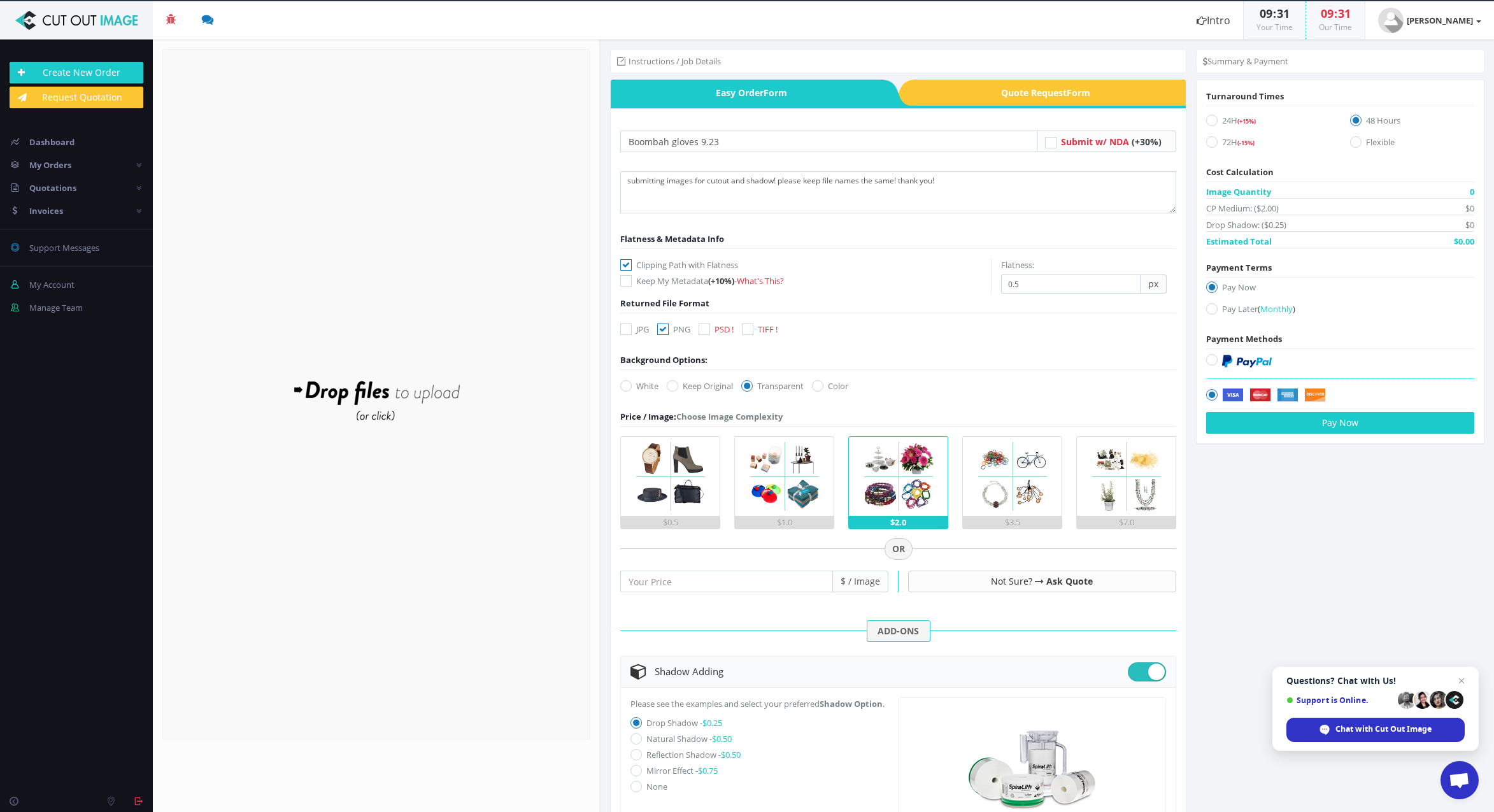
click at [639, 744] on icon at bounding box center [636, 739] width 12 height 12
click at [639, 743] on input "Natural Shadow - $0.50" at bounding box center [638, 739] width 9 height 9
radio input "true"
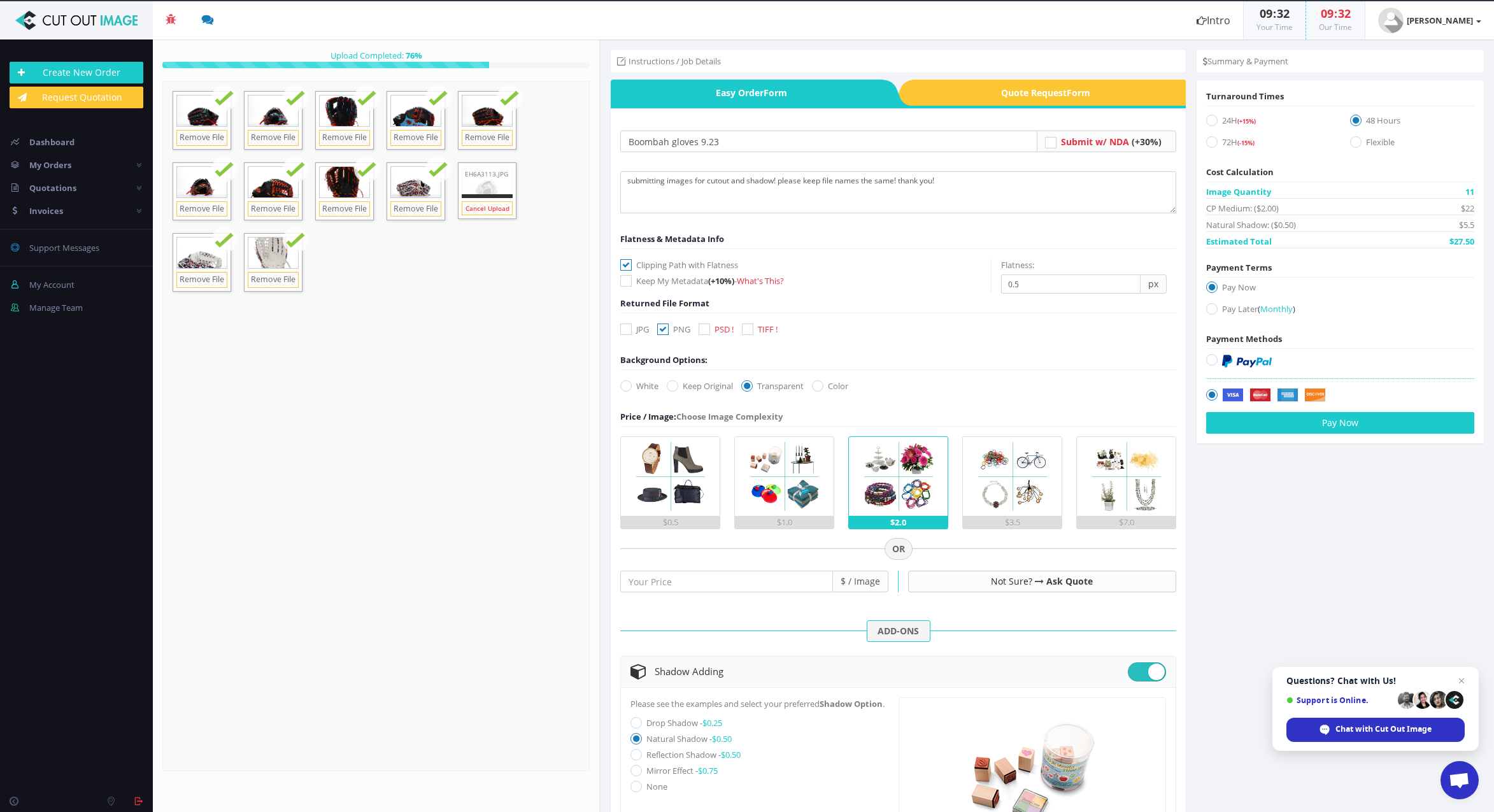
click at [481, 207] on link "Cancel Upload" at bounding box center [487, 208] width 51 height 14
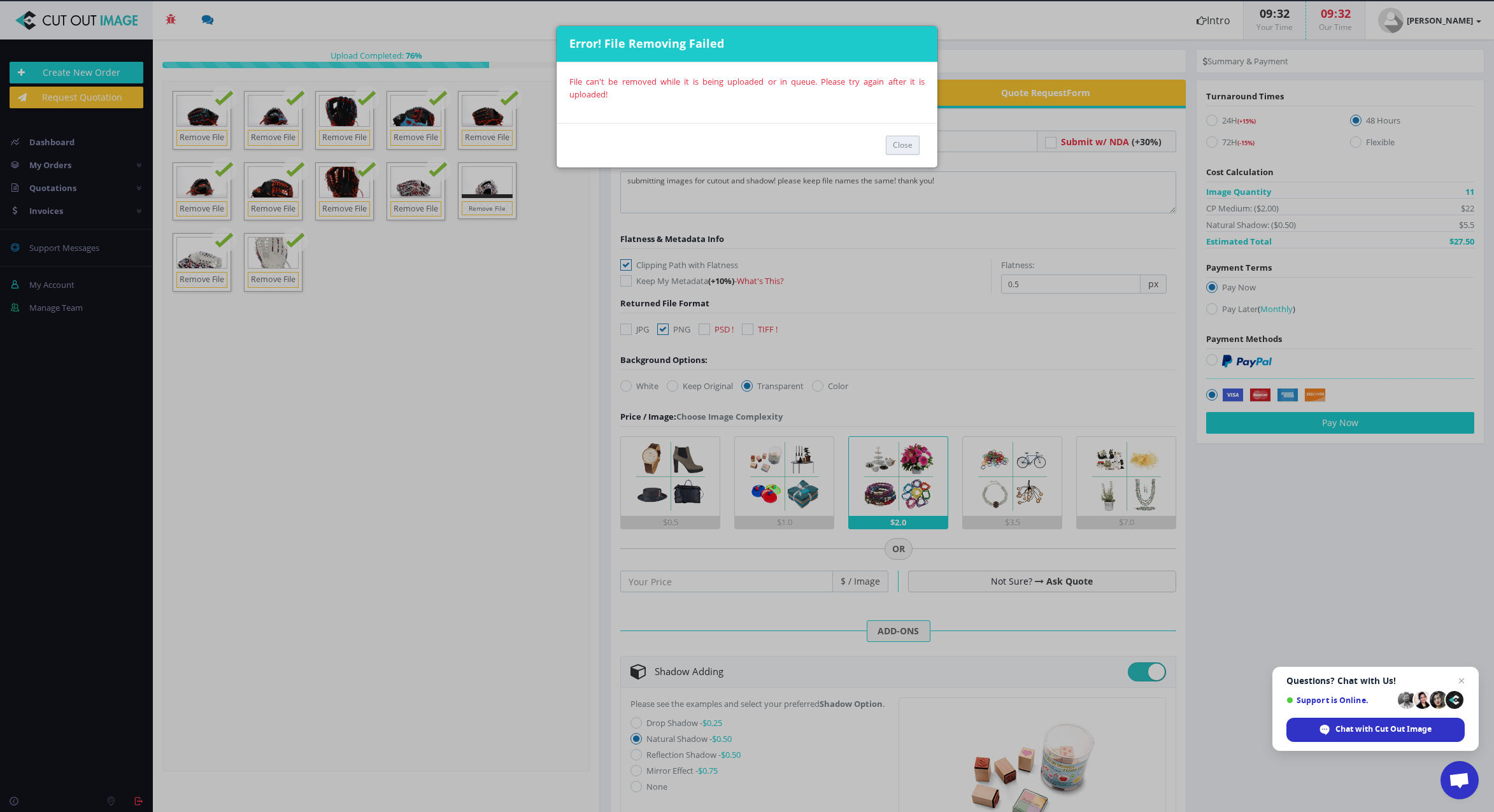
click at [901, 143] on button "Close" at bounding box center [903, 145] width 34 height 19
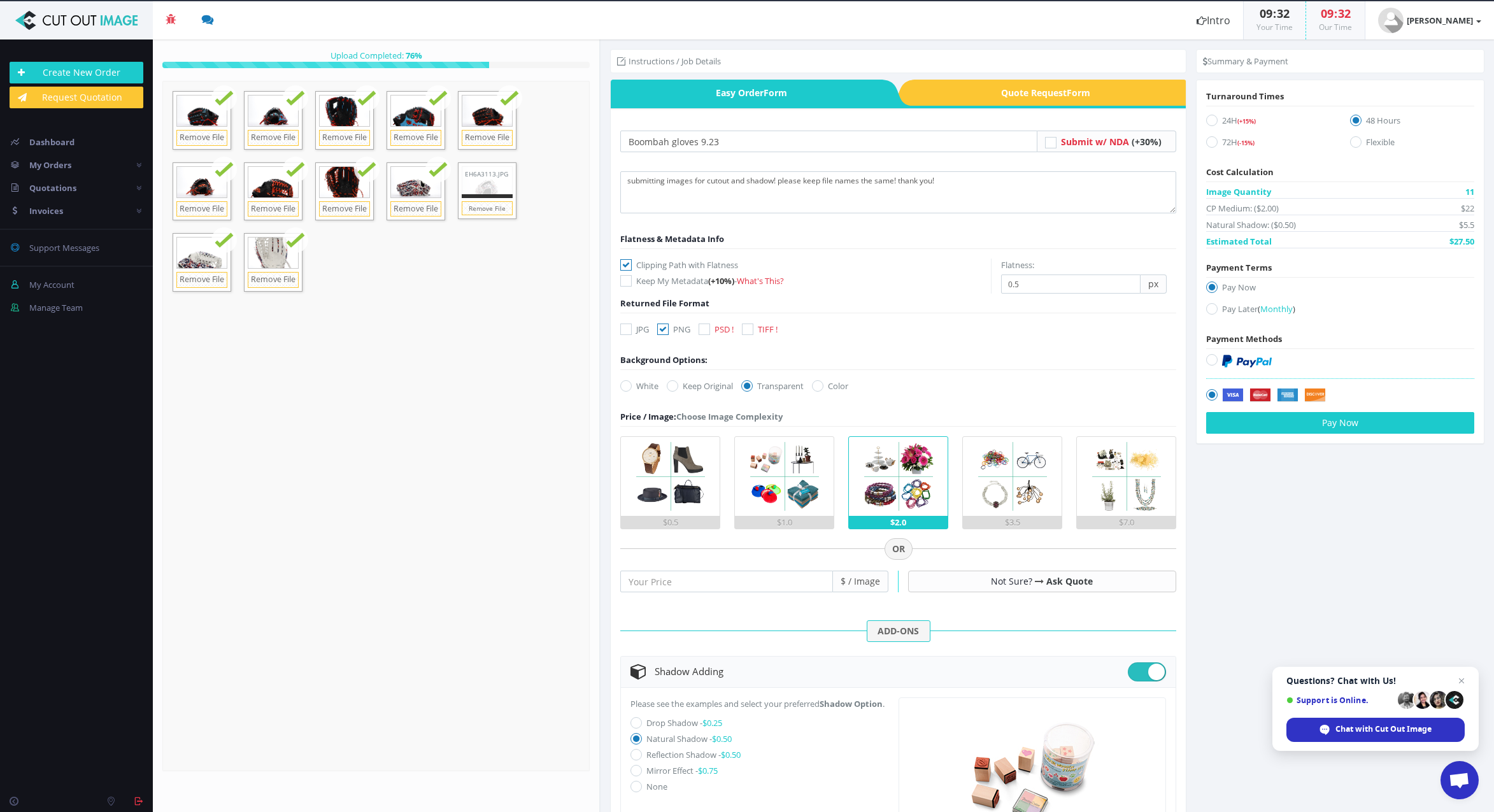
click at [475, 170] on div at bounding box center [487, 181] width 58 height 35
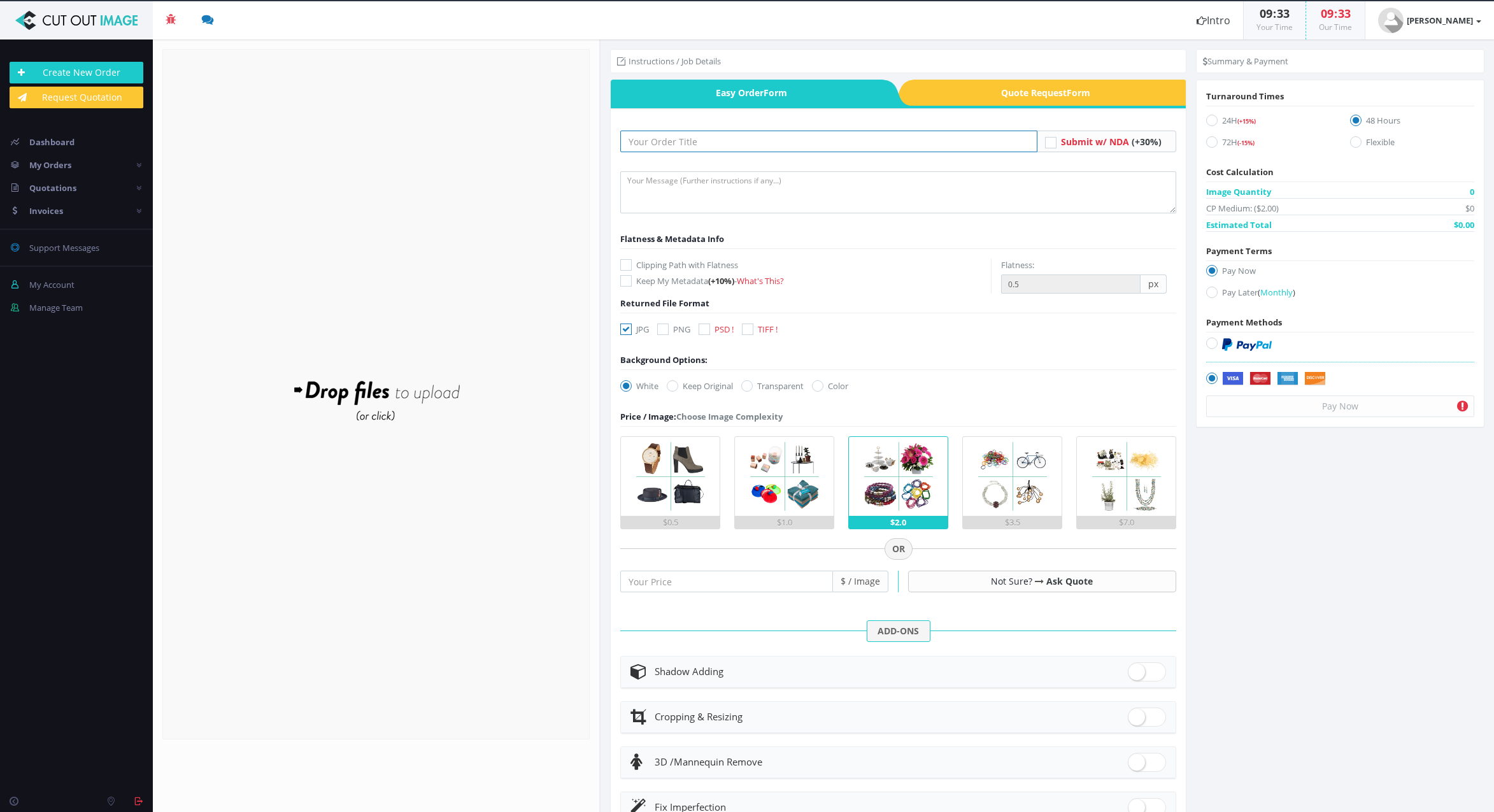
click at [631, 131] on input "text" at bounding box center [829, 141] width 417 height 21
type input "boombah gloves 9.23"
click at [638, 188] on textarea at bounding box center [898, 192] width 556 height 42
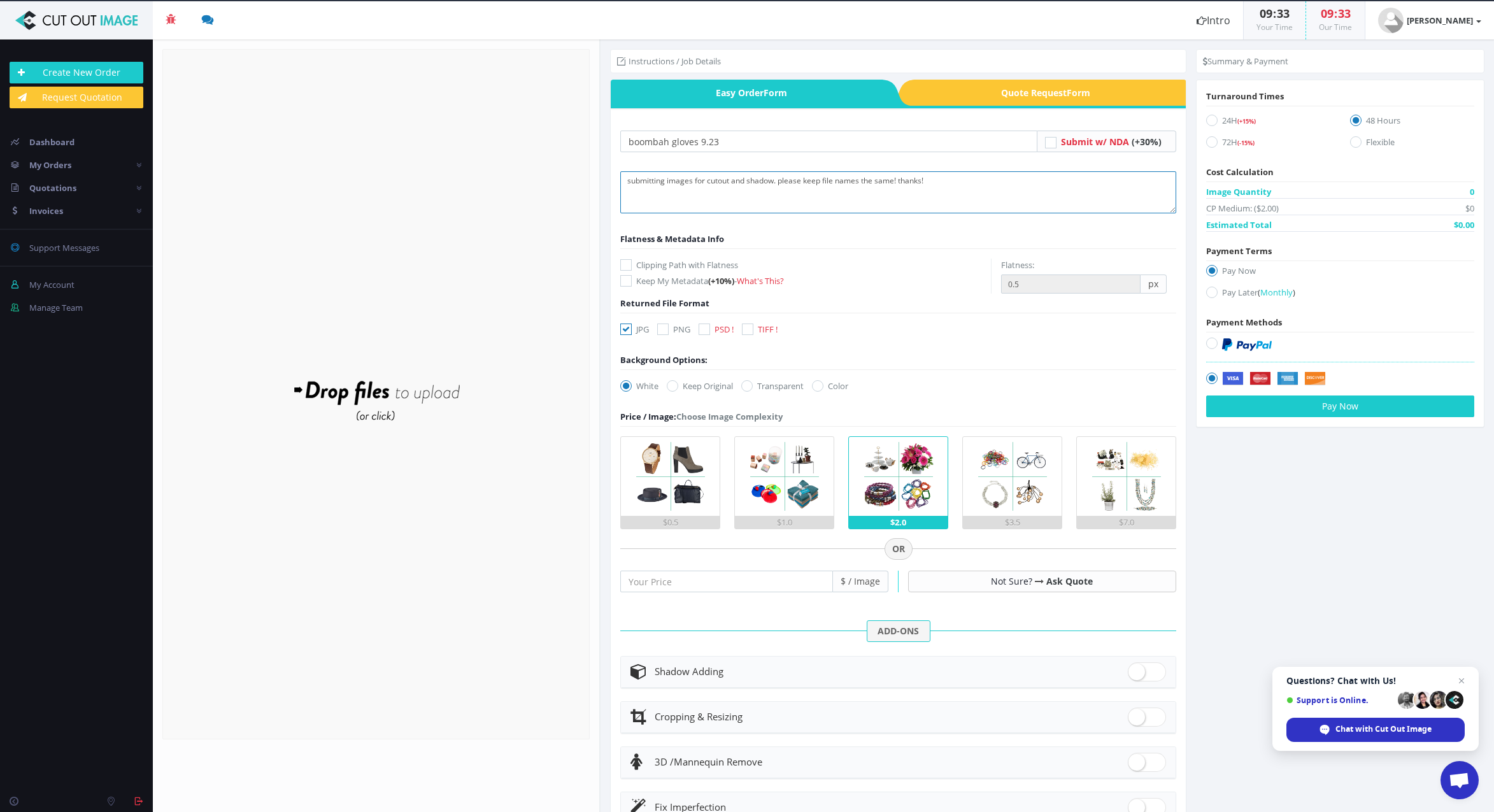
type textarea "submitting images for cutout and shadow. please keep file names the same! thank…"
click at [632, 264] on label "Clipping Path with Flatness" at bounding box center [806, 265] width 371 height 13
click at [632, 264] on input "Clipping Path with Flatness" at bounding box center [628, 265] width 9 height 9
checkbox input "true"
click at [661, 326] on icon at bounding box center [663, 329] width 12 height 12
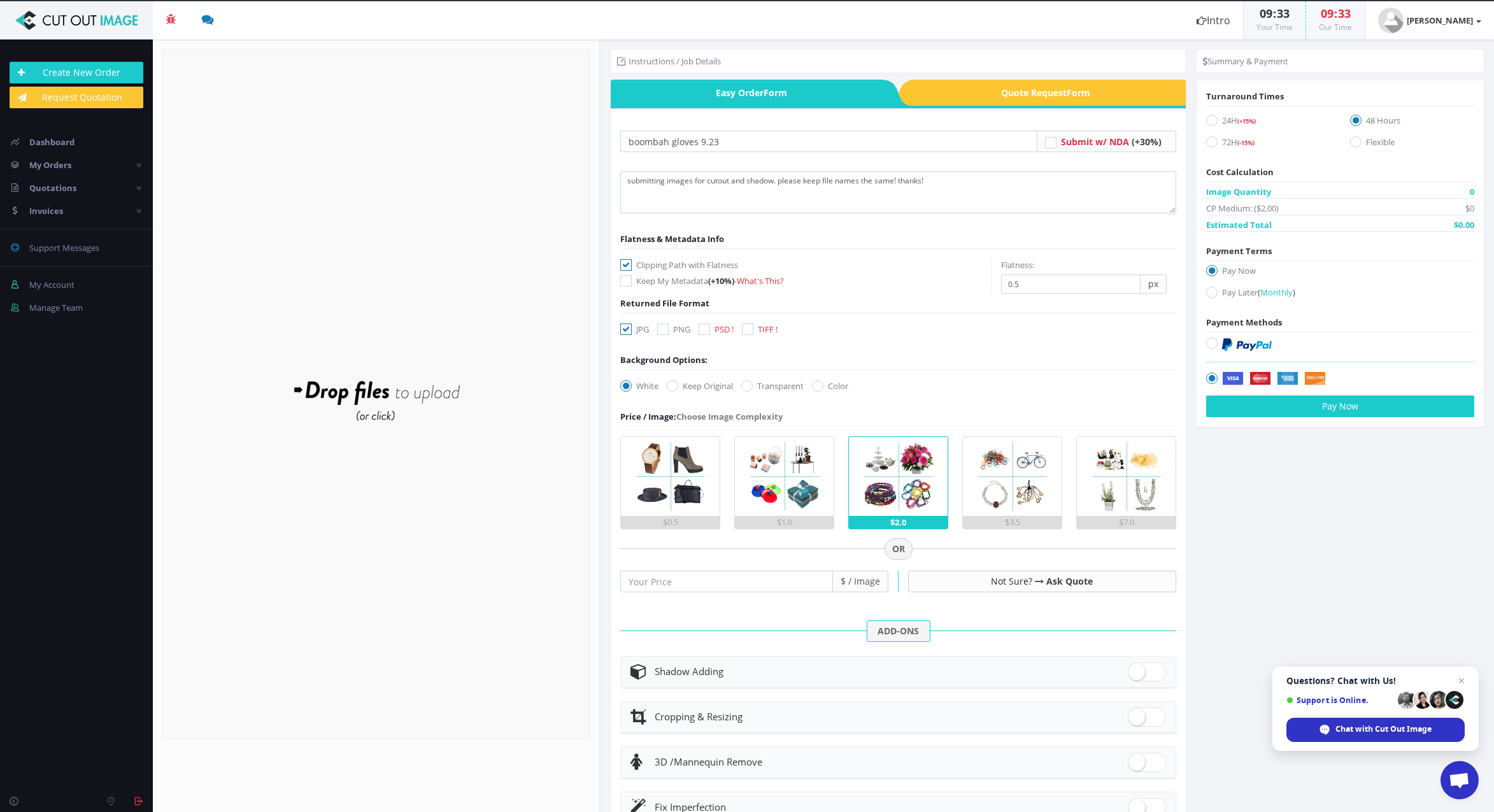
click at [661, 326] on input "PNG" at bounding box center [665, 330] width 9 height 9
checkbox input "true"
click at [750, 386] on icon at bounding box center [747, 386] width 12 height 12
click at [750, 386] on input "Transparent" at bounding box center [748, 386] width 9 height 9
radio input "true"
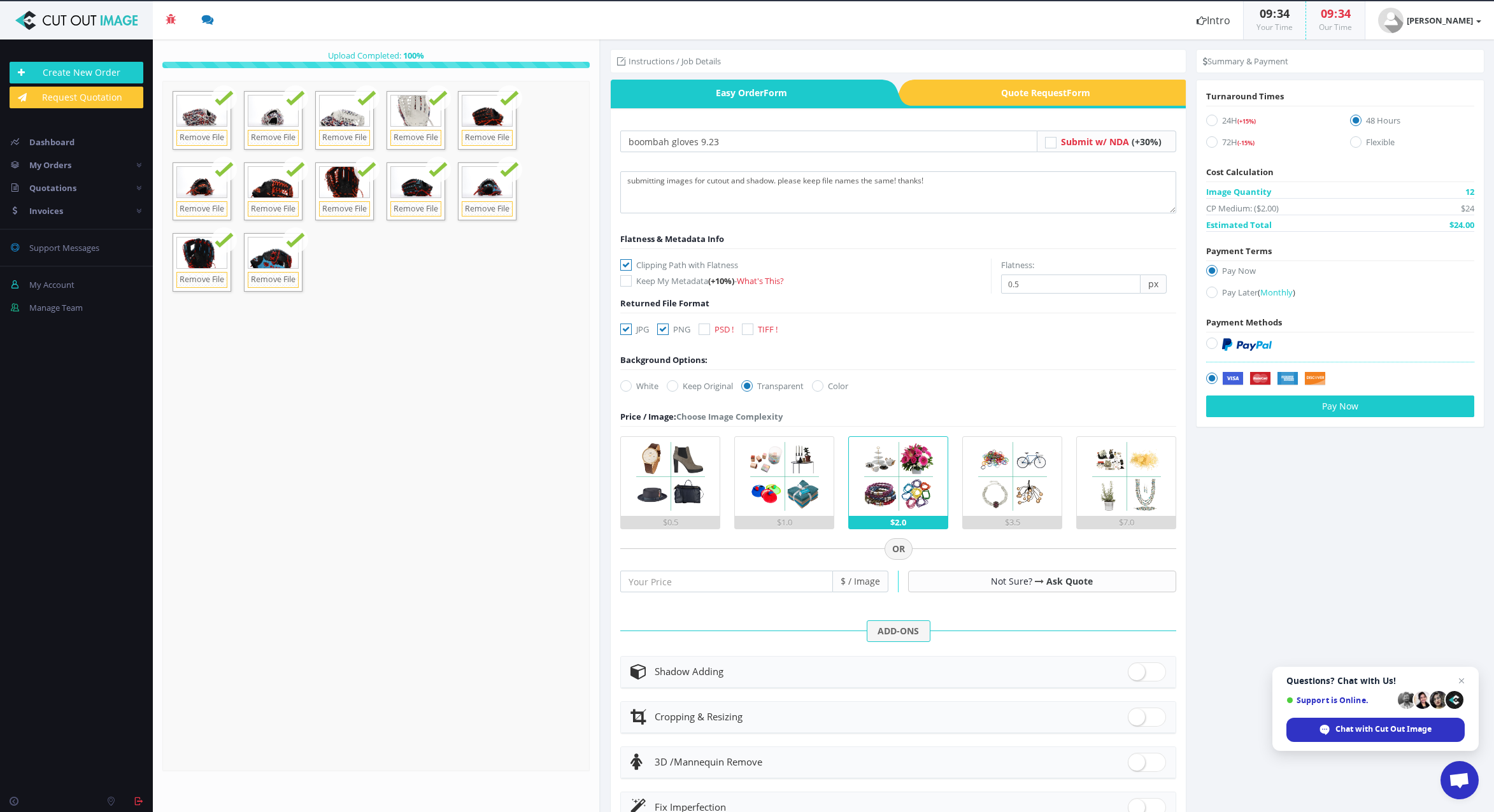
click at [1212, 293] on icon at bounding box center [1212, 292] width 12 height 12
click at [1212, 293] on input "Pay Later ( Monthly )" at bounding box center [1213, 292] width 9 height 9
radio input "true"
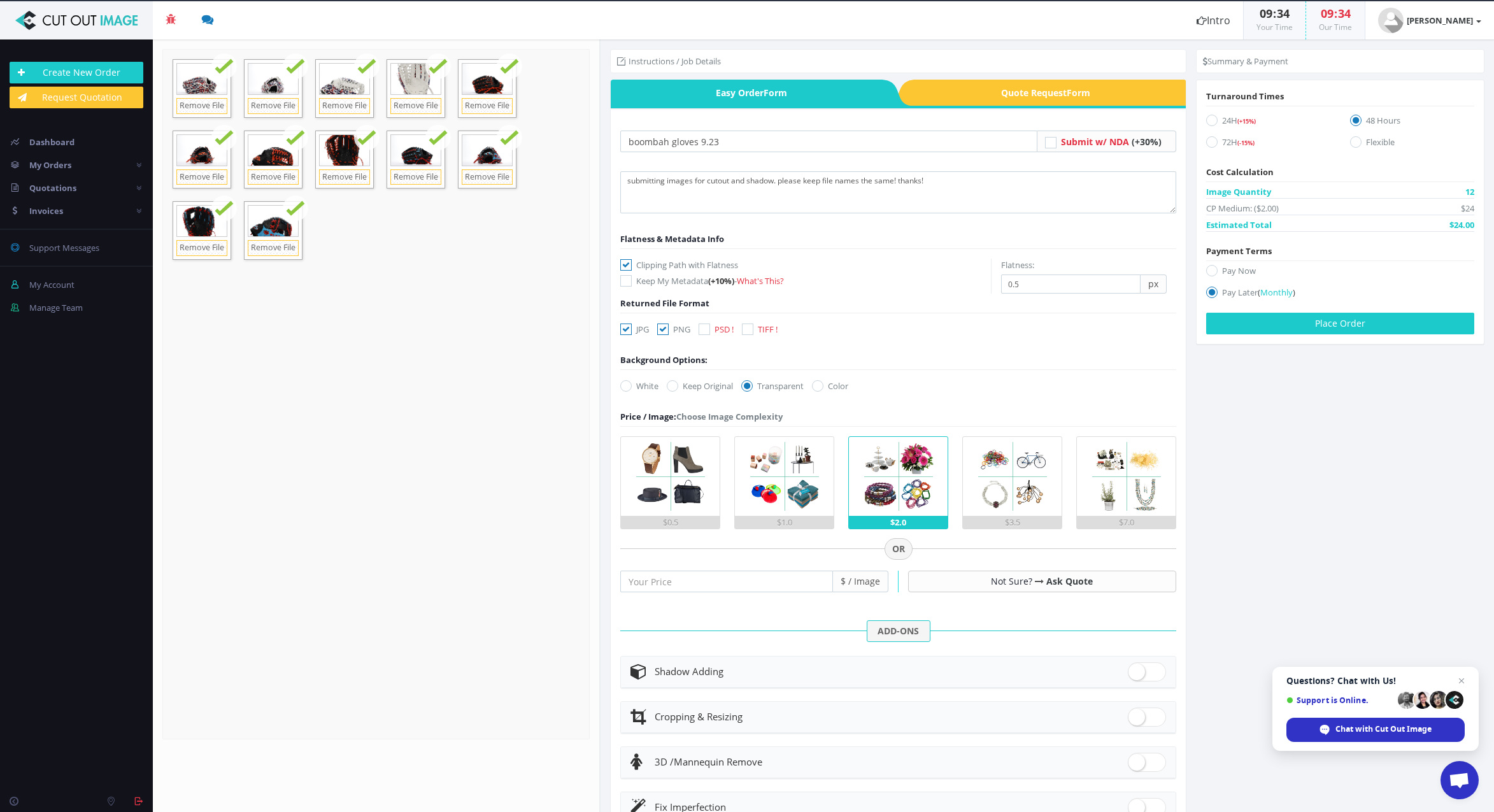
click at [625, 330] on icon at bounding box center [626, 329] width 12 height 12
click at [625, 330] on input "JPG" at bounding box center [628, 330] width 9 height 9
checkbox input "false"
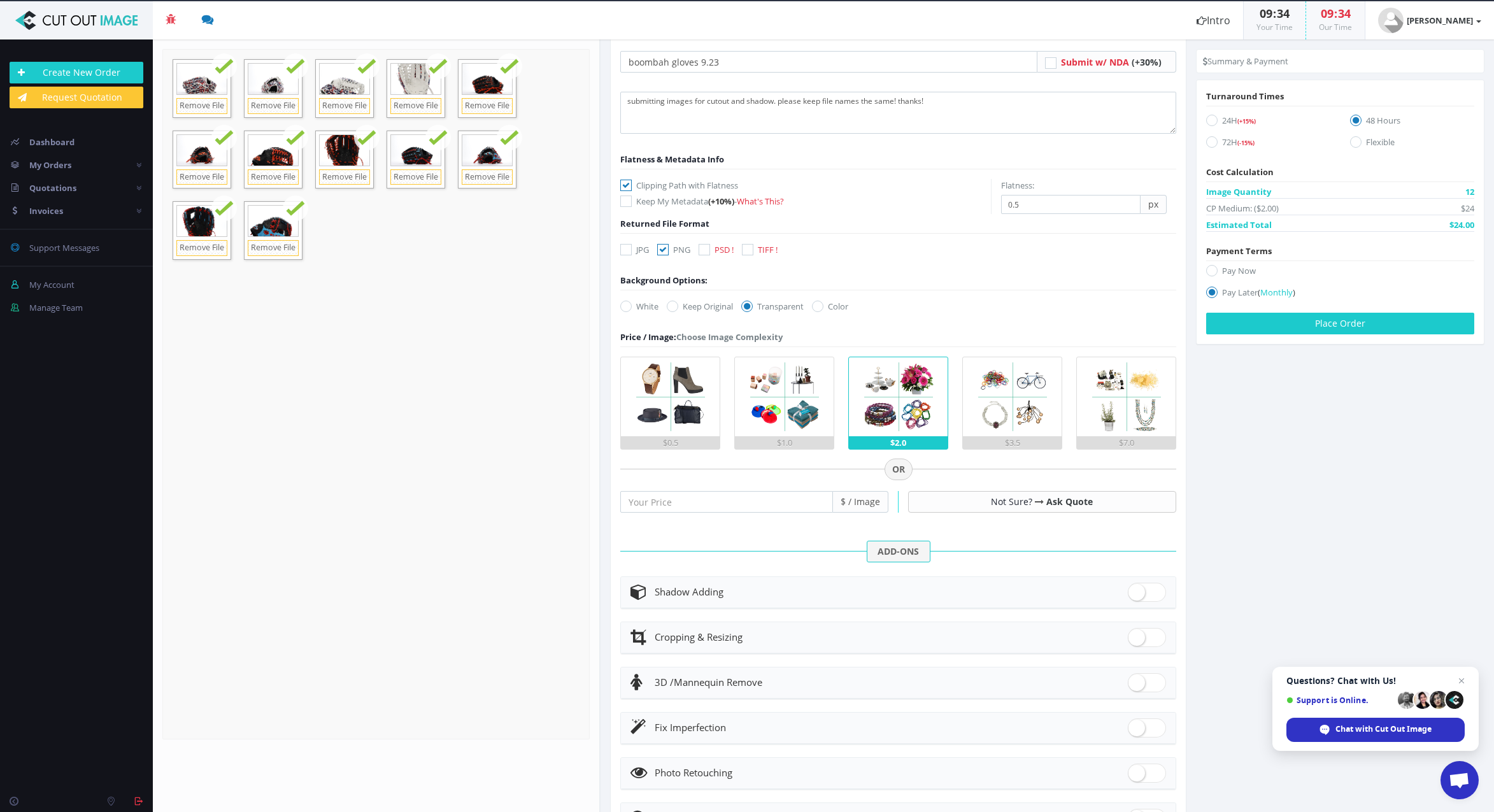
click at [1142, 598] on span at bounding box center [1147, 592] width 38 height 19
click at [1136, 594] on input "checkbox" at bounding box center [1132, 589] width 9 height 9
checkbox input "true"
radio input "true"
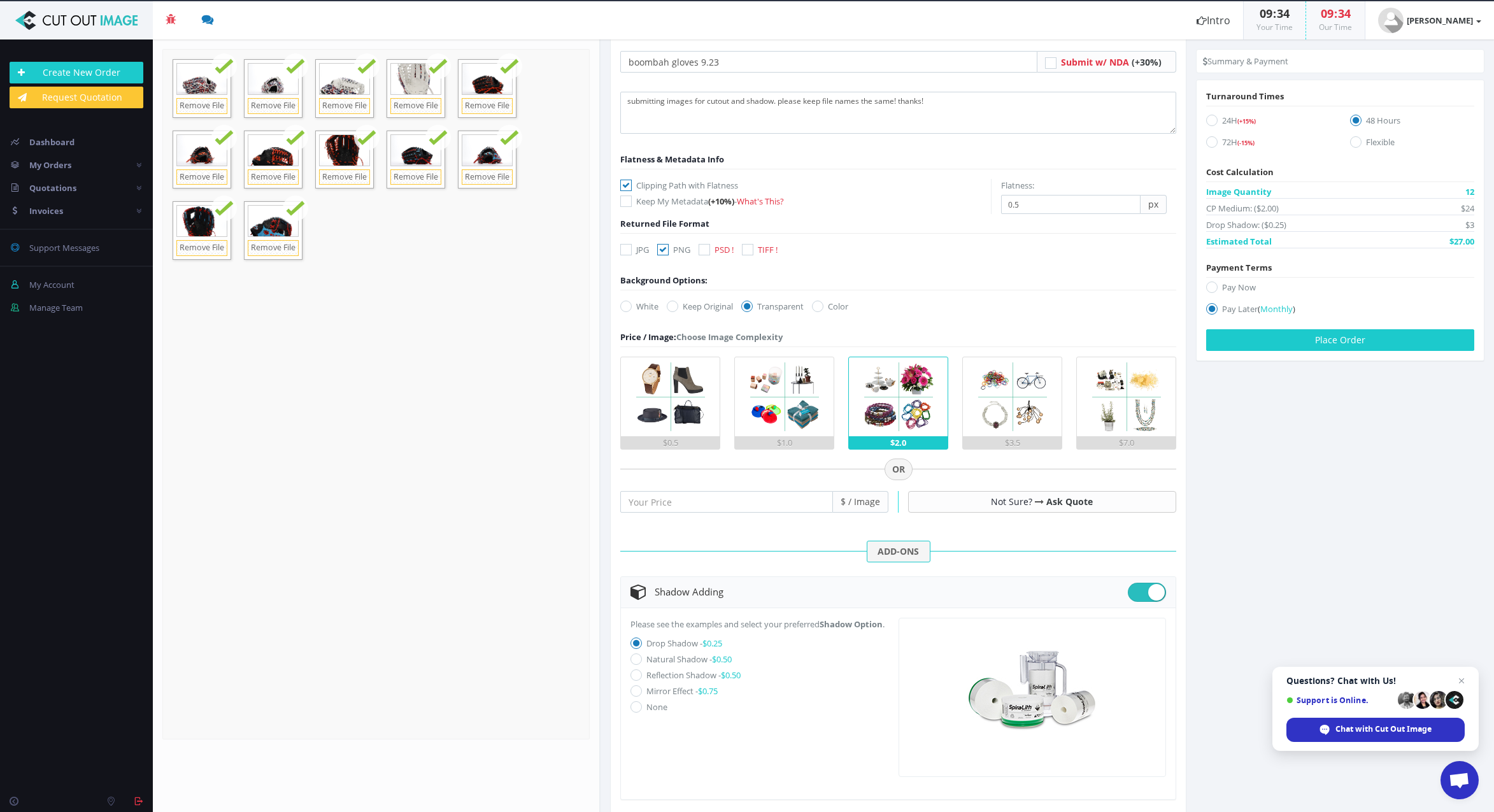
click at [634, 665] on icon at bounding box center [636, 659] width 12 height 12
click at [634, 664] on input "Natural Shadow - $0.50" at bounding box center [638, 659] width 9 height 9
radio input "true"
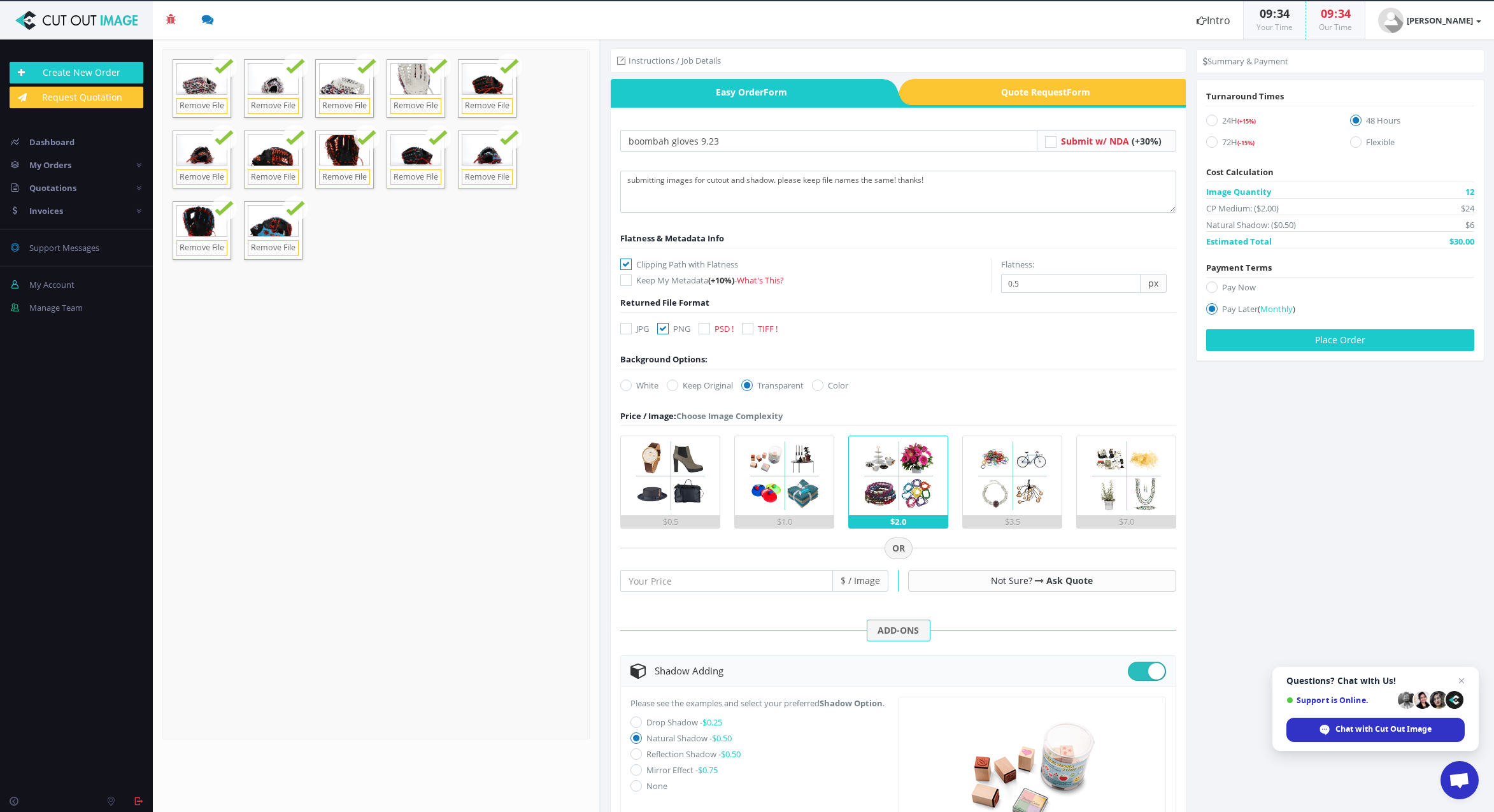
scroll to position [0, 0]
click at [1278, 337] on button "Place Order" at bounding box center [1340, 340] width 268 height 21
